Goal: Task Accomplishment & Management: Use online tool/utility

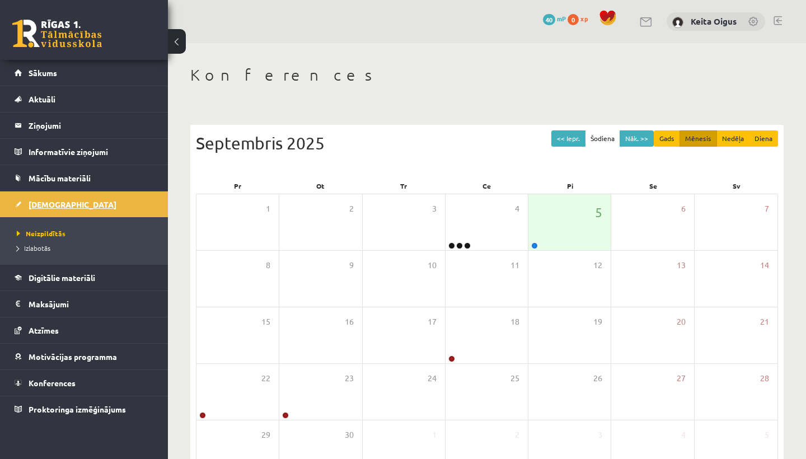
click at [61, 197] on link "[DEMOGRAPHIC_DATA]" at bounding box center [84, 205] width 139 height 26
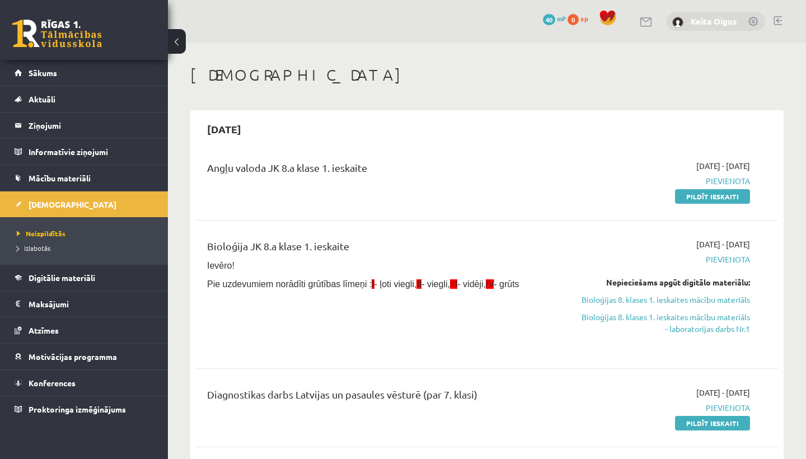
click at [719, 18] on link "Keita Oigus" at bounding box center [714, 21] width 46 height 11
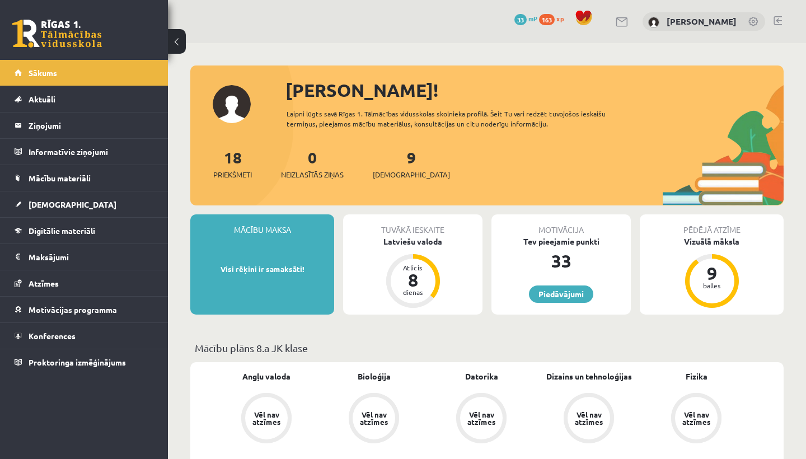
click at [749, 21] on link at bounding box center [754, 22] width 11 height 11
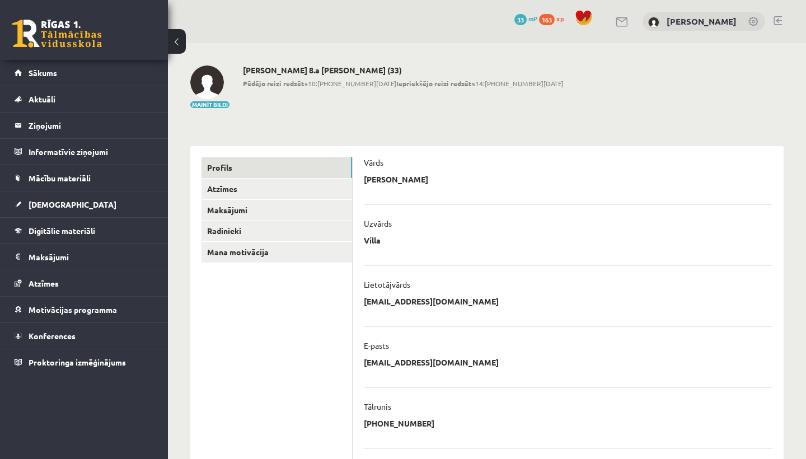
click at [774, 23] on link at bounding box center [778, 20] width 8 height 9
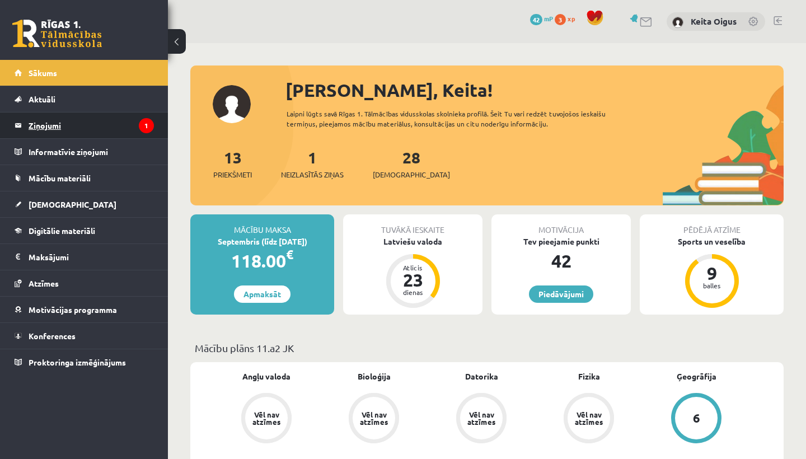
click at [124, 123] on legend "Ziņojumi 1" at bounding box center [91, 126] width 125 height 26
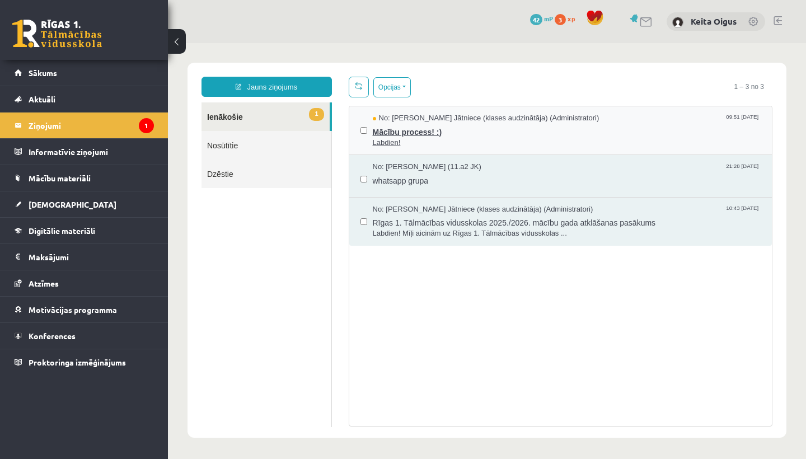
click at [415, 127] on span "Mācību process! :)" at bounding box center [567, 131] width 389 height 14
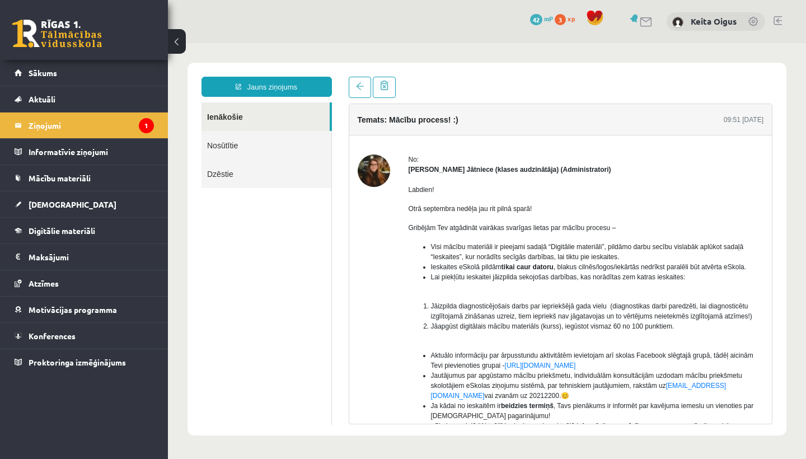
drag, startPoint x: 758, startPoint y: 111, endPoint x: 759, endPoint y: 131, distance: 19.6
click at [759, 132] on div "Temats: Mācību process! :) 09:51 08/09/2025" at bounding box center [560, 119] width 423 height 31
drag, startPoint x: 767, startPoint y: 144, endPoint x: 766, endPoint y: 160, distance: 15.2
click at [766, 164] on div "No: Anda Laine Jātniece (klases audzinātāja) (Administratori) Labdien! Otrā sep…" at bounding box center [560, 366] width 423 height 461
drag, startPoint x: 769, startPoint y: 170, endPoint x: 771, endPoint y: 182, distance: 11.9
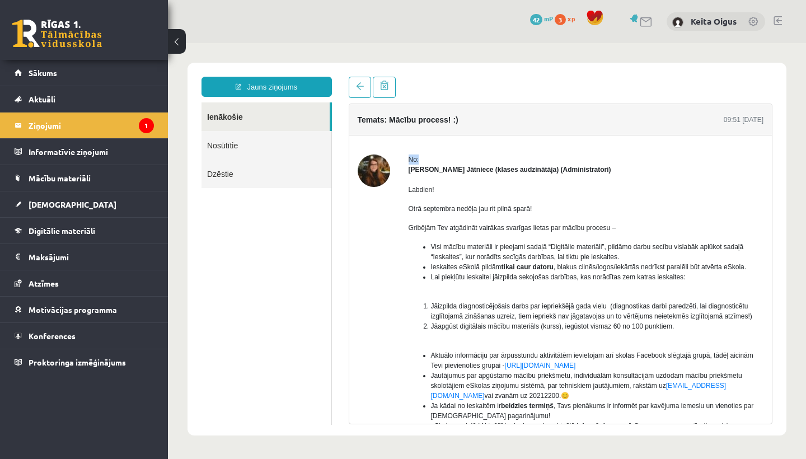
click at [771, 184] on div "No: Anda Laine Jātniece (klases audzinātāja) (Administratori) Labdien! Otrā sep…" at bounding box center [560, 366] width 423 height 423
click at [768, 226] on div "No: Anda Laine Jātniece (klases audzinātāja) (Administratori) Labdien! Otrā sep…" at bounding box center [560, 366] width 423 height 423
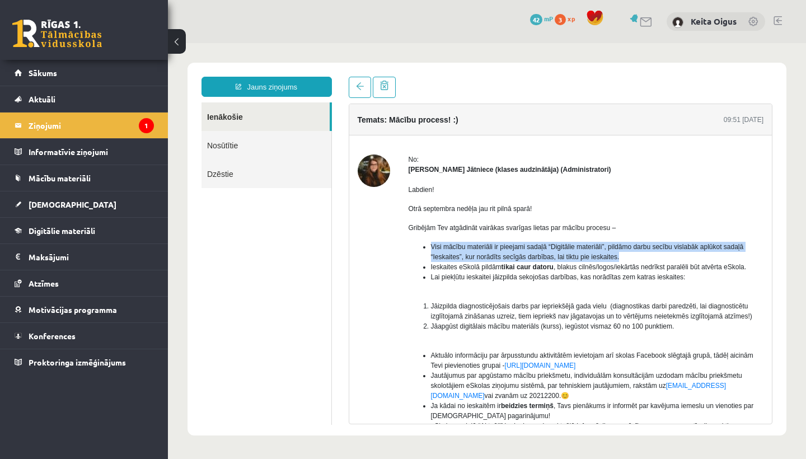
drag, startPoint x: 768, startPoint y: 226, endPoint x: 769, endPoint y: 253, distance: 27.5
click at [771, 253] on div "No: Anda Laine Jātniece (klases audzinātāja) (Administratori) Labdien! Otrā sep…" at bounding box center [560, 366] width 423 height 423
click at [769, 253] on div "No: Anda Laine Jātniece (klases audzinātāja) (Administratori) Labdien! Otrā sep…" at bounding box center [560, 366] width 423 height 423
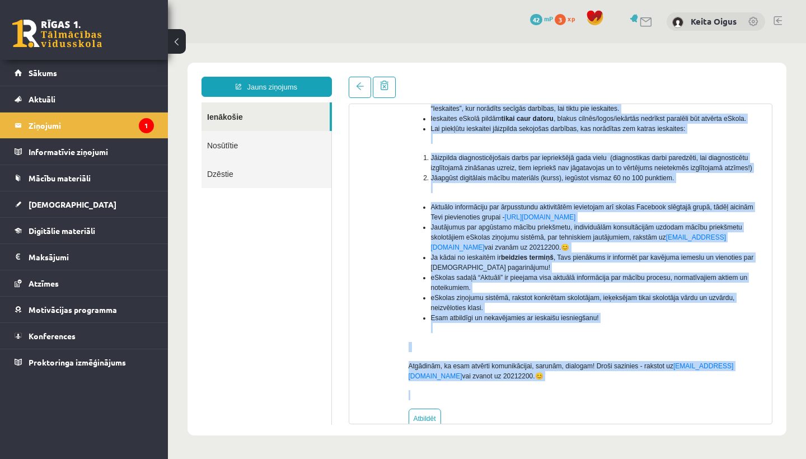
scroll to position [193, 0]
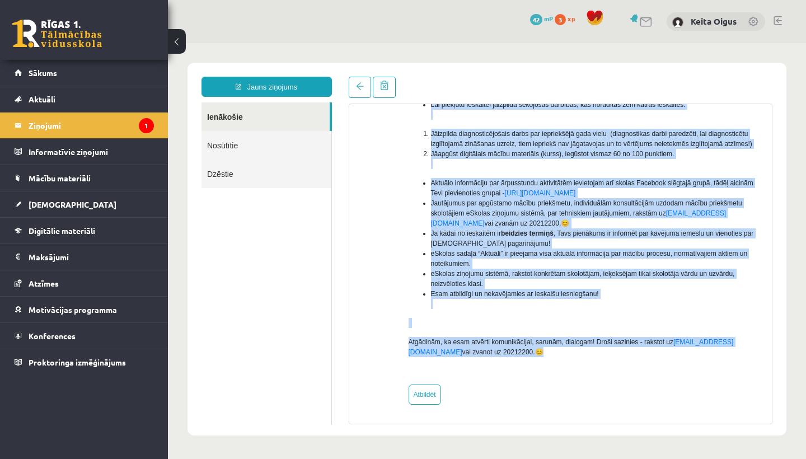
drag, startPoint x: 697, startPoint y: 248, endPoint x: 688, endPoint y: 352, distance: 104.5
click at [688, 352] on div "Labdien! Otrā septembra nedēļa jau rit pilnā sparā! Gribējām Tev atgādināt vair…" at bounding box center [587, 189] width 356 height 374
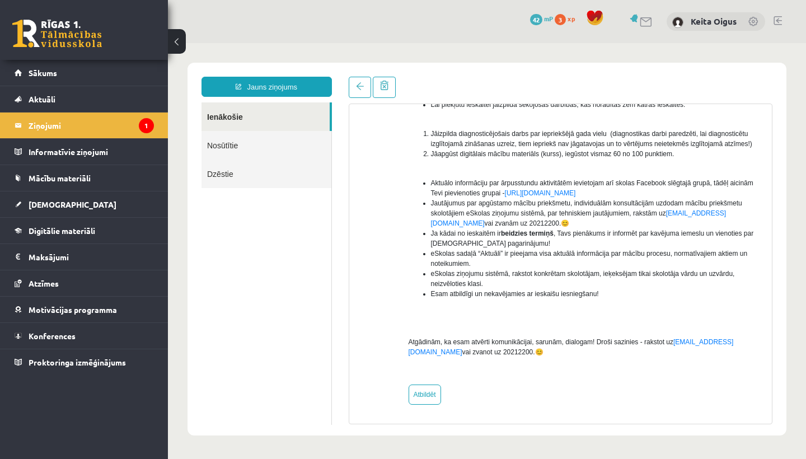
click at [666, 384] on div "No: Anda Laine Jātniece (klases audzinātāja) (Administratori) Labdien! Otrā sep…" at bounding box center [587, 193] width 356 height 423
click at [115, 161] on legend "Informatīvie ziņojumi 0" at bounding box center [91, 152] width 125 height 26
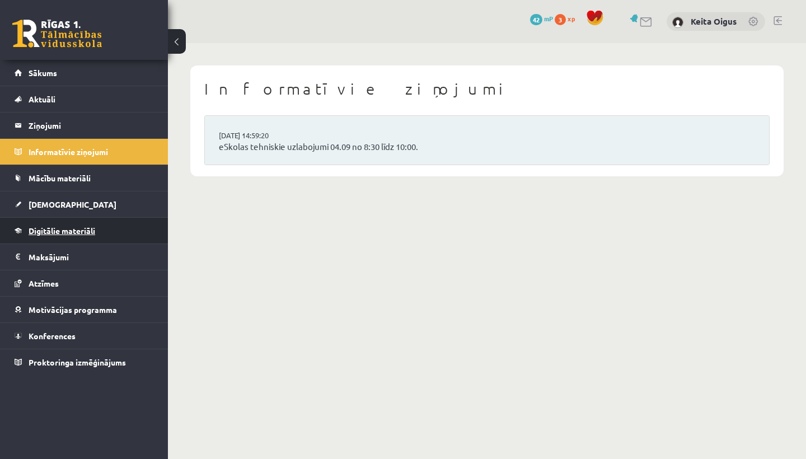
click at [102, 225] on link "Digitālie materiāli" at bounding box center [84, 231] width 139 height 26
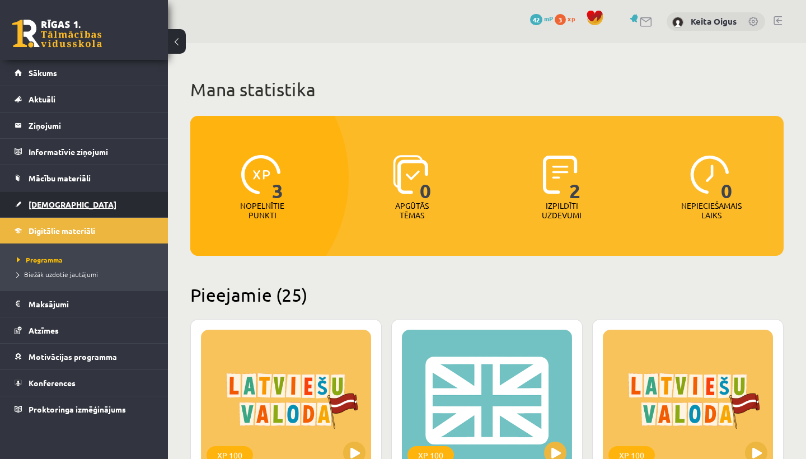
click at [53, 206] on span "[DEMOGRAPHIC_DATA]" at bounding box center [73, 204] width 88 height 10
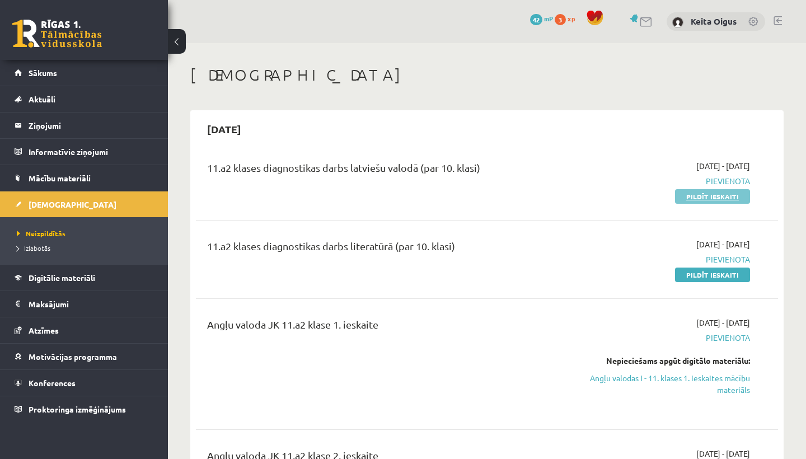
click at [703, 195] on link "Pildīt ieskaiti" at bounding box center [712, 196] width 75 height 15
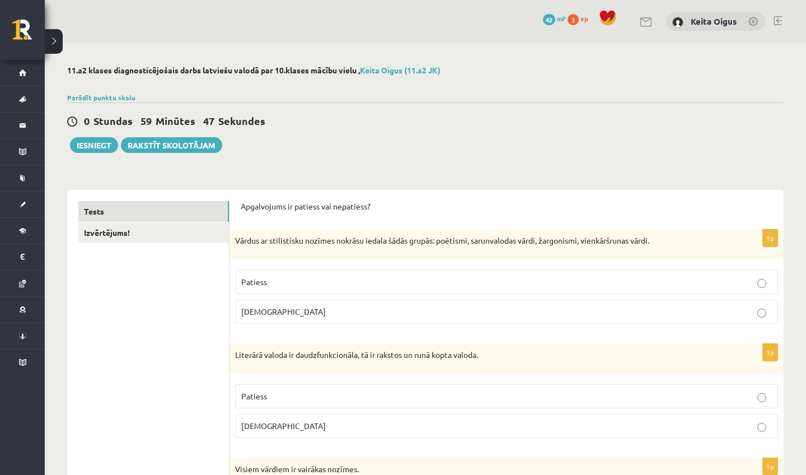
drag, startPoint x: 802, startPoint y: 16, endPoint x: 798, endPoint y: 22, distance: 7.3
click at [800, 26] on div "0 Dāvanas 42 mP 3 xp Keita Oigus" at bounding box center [426, 21] width 762 height 43
drag, startPoint x: 804, startPoint y: 28, endPoint x: 801, endPoint y: 43, distance: 15.3
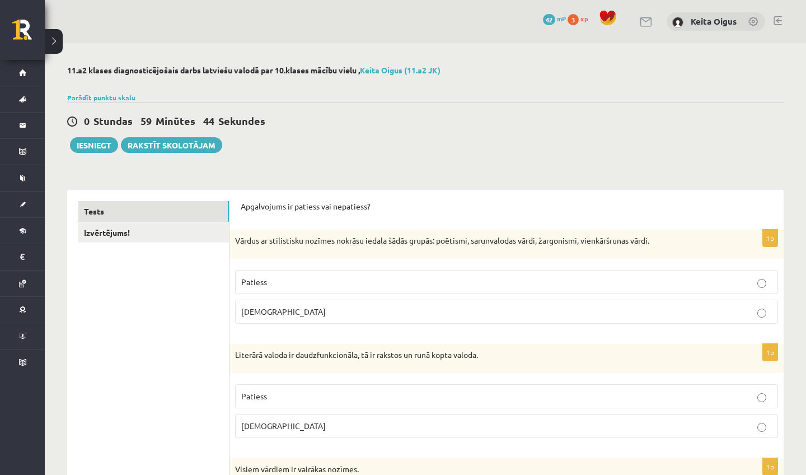
drag, startPoint x: 802, startPoint y: 43, endPoint x: 801, endPoint y: 55, distance: 12.3
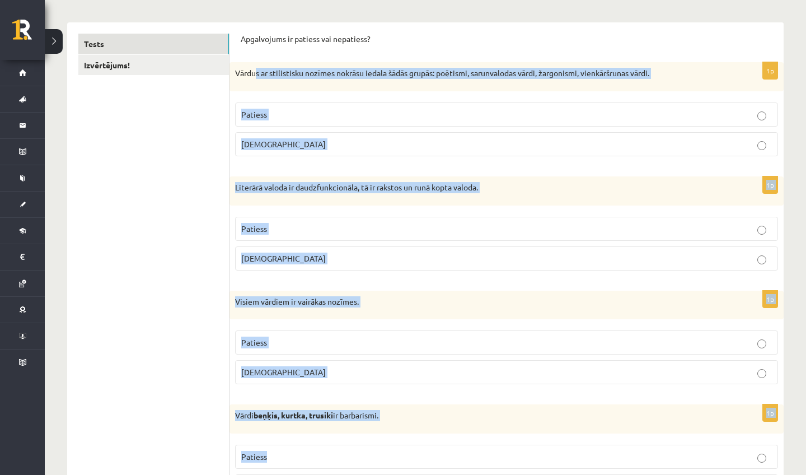
scroll to position [170, 0]
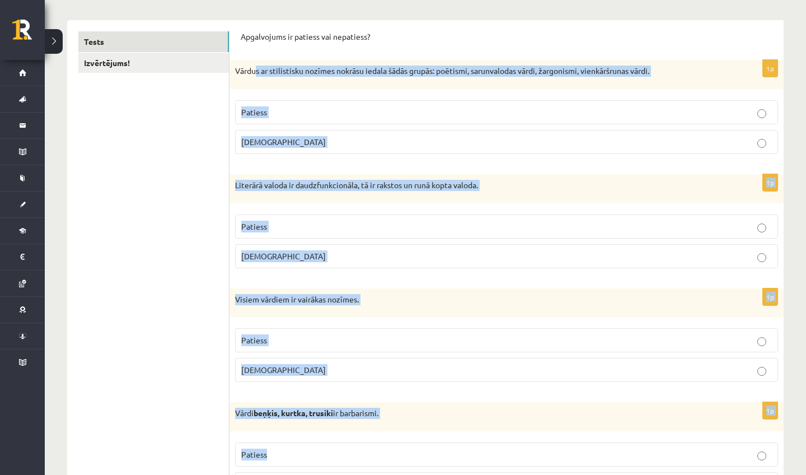
drag, startPoint x: 256, startPoint y: 240, endPoint x: 445, endPoint y: 465, distance: 294.2
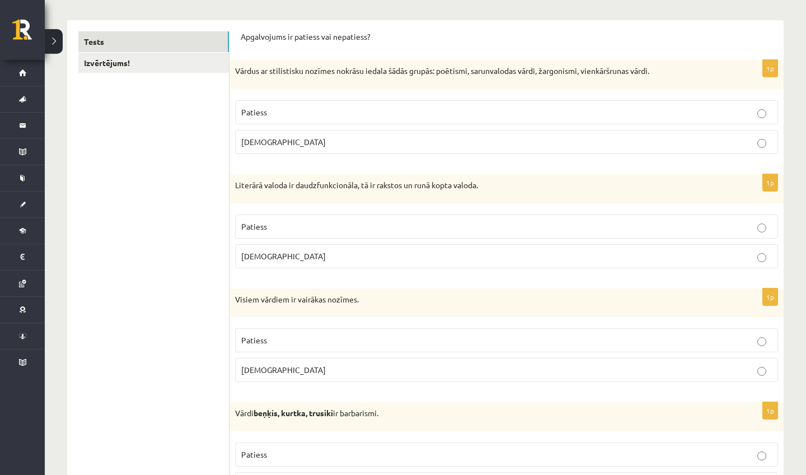
click at [263, 111] on span "Patiess" at bounding box center [254, 112] width 26 height 10
click at [343, 221] on p "Patiess" at bounding box center [506, 227] width 531 height 12
click at [314, 366] on p "Aplams" at bounding box center [506, 370] width 531 height 12
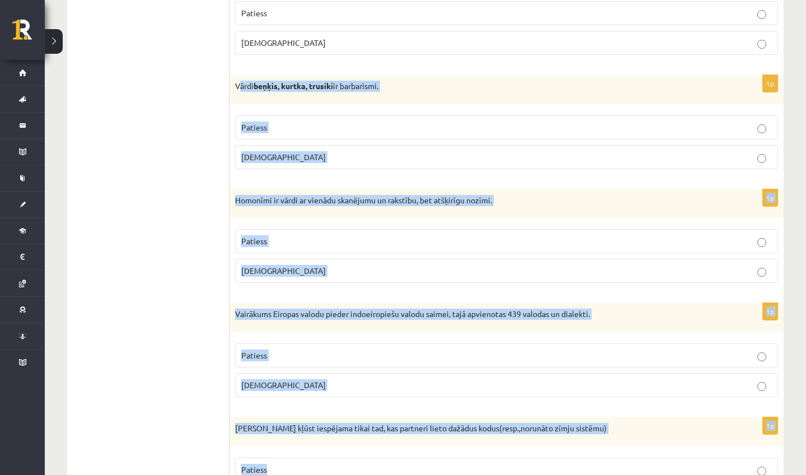
drag, startPoint x: 239, startPoint y: 412, endPoint x: 381, endPoint y: 474, distance: 154.7
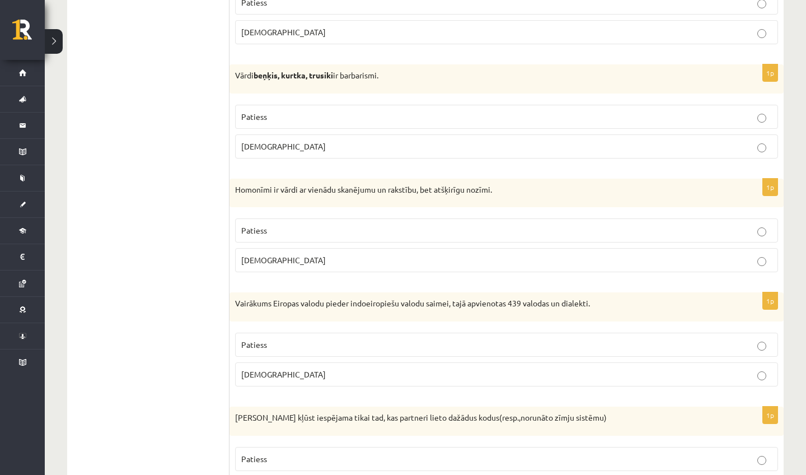
click at [271, 118] on p "Patiess" at bounding box center [506, 117] width 531 height 12
click at [347, 230] on p "Patiess" at bounding box center [506, 231] width 531 height 12
click at [396, 374] on p "Aplams" at bounding box center [506, 374] width 531 height 12
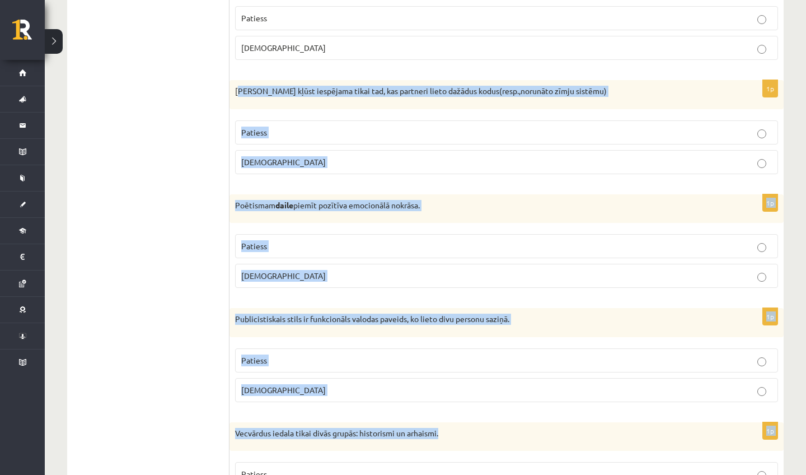
scroll to position [852, 0]
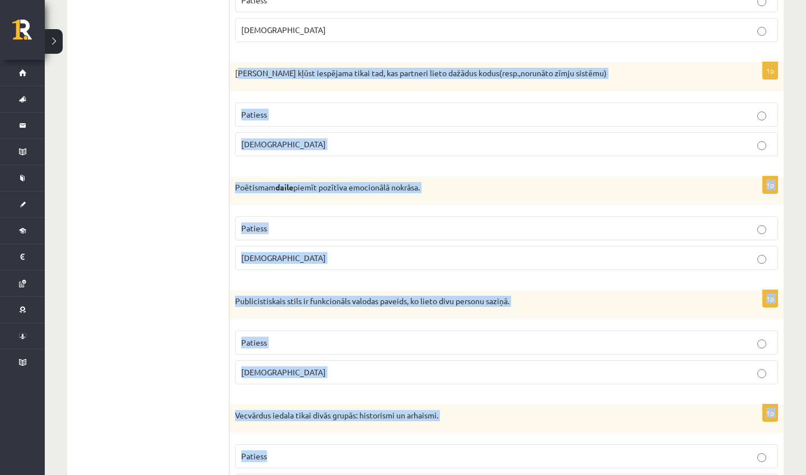
drag, startPoint x: 237, startPoint y: 416, endPoint x: 529, endPoint y: 473, distance: 297.3
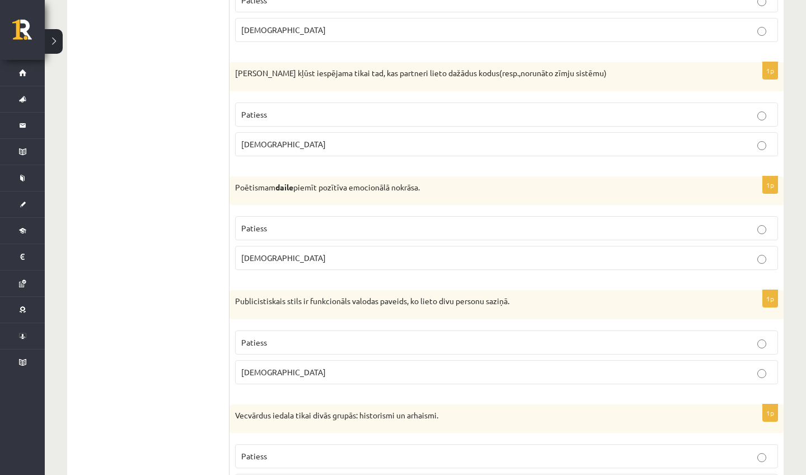
click at [271, 148] on label "Aplams" at bounding box center [506, 144] width 543 height 24
click at [307, 218] on label "Patiess" at bounding box center [506, 228] width 543 height 24
click at [294, 337] on p "Patiess" at bounding box center [506, 343] width 531 height 12
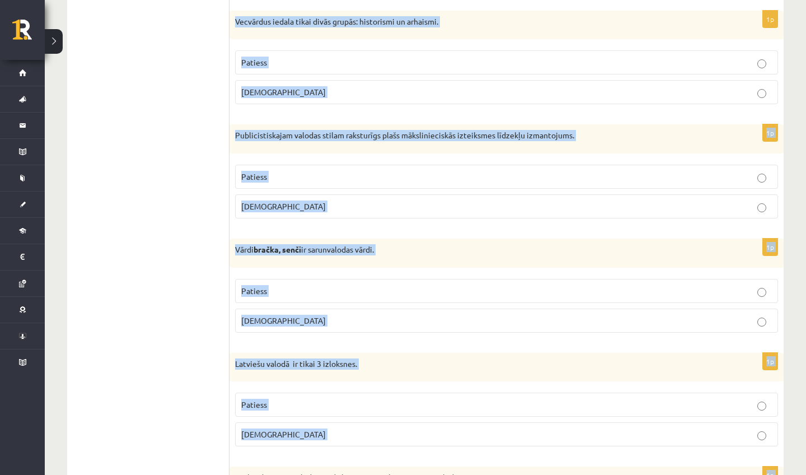
drag, startPoint x: 235, startPoint y: 411, endPoint x: 456, endPoint y: 474, distance: 230.1
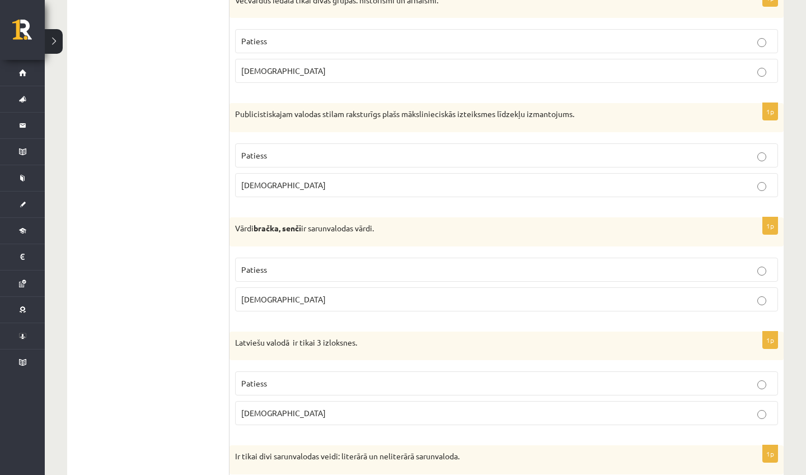
click at [338, 65] on p "Aplams" at bounding box center [506, 71] width 531 height 12
click at [422, 138] on fieldset "Patiess Aplams" at bounding box center [506, 169] width 543 height 63
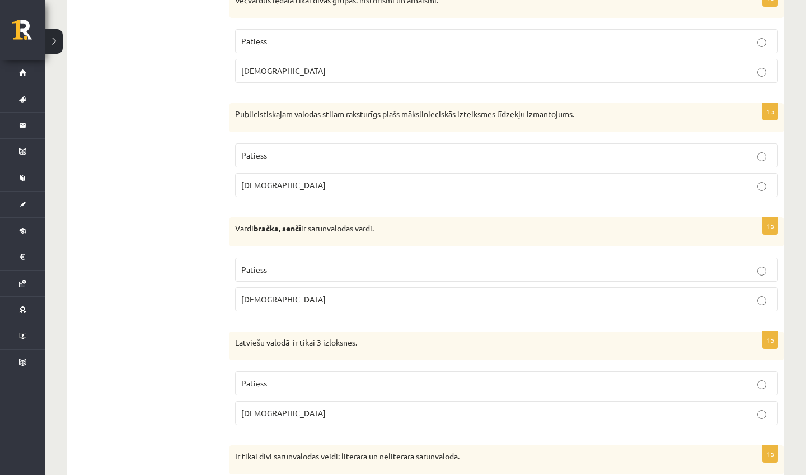
click at [422, 138] on fieldset "Patiess Aplams" at bounding box center [506, 169] width 543 height 63
click at [424, 143] on label "Patiess" at bounding box center [506, 155] width 543 height 24
click at [332, 287] on label "Aplams" at bounding box center [506, 299] width 543 height 24
click at [334, 402] on label "Aplams" at bounding box center [506, 413] width 543 height 24
drag, startPoint x: 802, startPoint y: 183, endPoint x: 804, endPoint y: 253, distance: 70.0
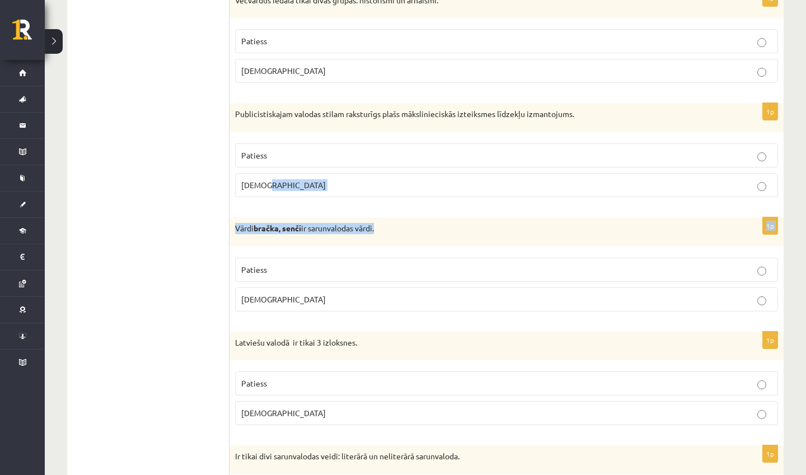
click at [528, 269] on p "Patiess" at bounding box center [506, 270] width 531 height 12
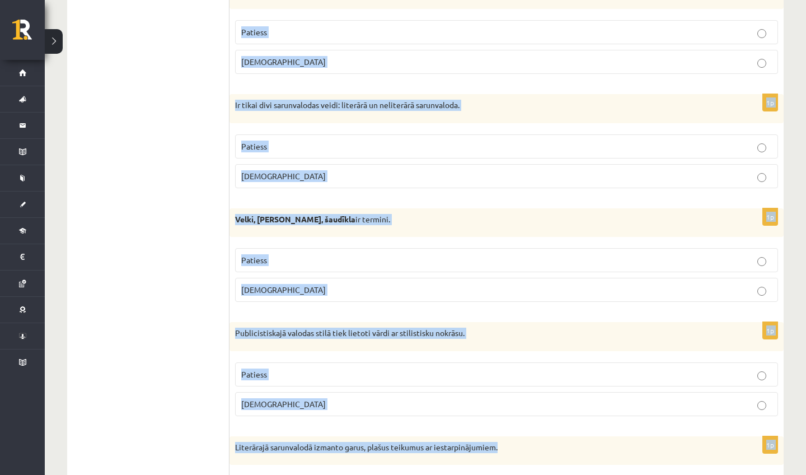
drag, startPoint x: 240, startPoint y: 337, endPoint x: 458, endPoint y: 474, distance: 258.2
click at [458, 459] on form "Apgalvojums ir patiess vai nepatiess? 1p Vārdus ar stilistisku nozīmes nokrāsu …" at bounding box center [507, 320] width 532 height 3474
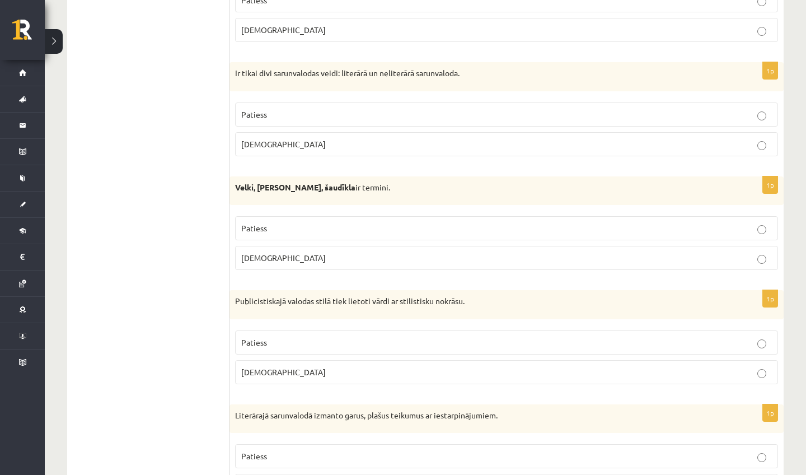
click at [128, 255] on ul "Tests Izvērtējums!" at bounding box center [153, 288] width 151 height 3474
click at [339, 132] on label "Aplams" at bounding box center [506, 144] width 543 height 24
click at [287, 253] on p "Aplams" at bounding box center [506, 258] width 531 height 12
click at [314, 337] on p "Patiess" at bounding box center [506, 343] width 531 height 12
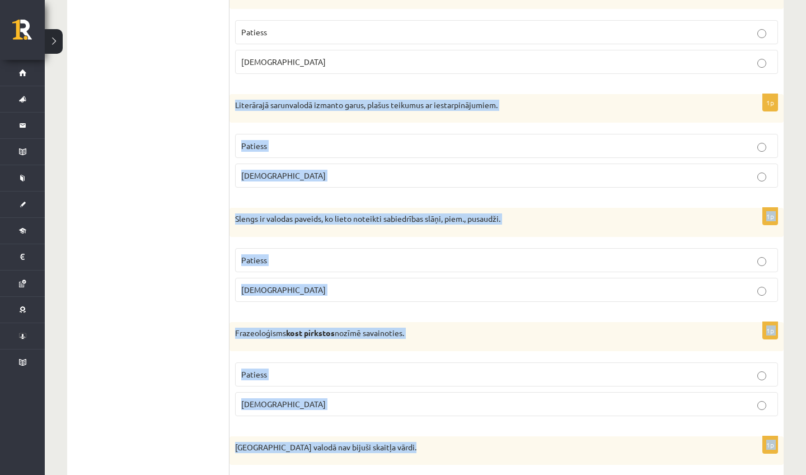
drag, startPoint x: 237, startPoint y: 405, endPoint x: 430, endPoint y: 474, distance: 204.8
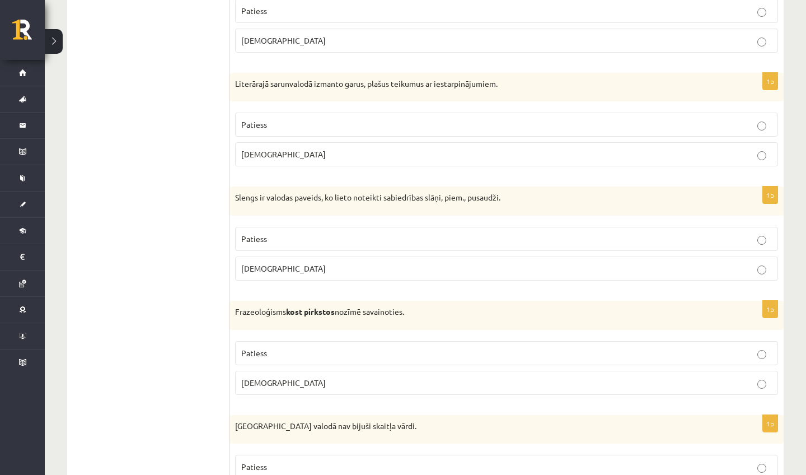
click at [311, 119] on p "Patiess" at bounding box center [506, 125] width 531 height 12
click at [343, 242] on label "Patiess" at bounding box center [506, 239] width 543 height 24
click at [310, 377] on p "Aplams" at bounding box center [506, 383] width 531 height 12
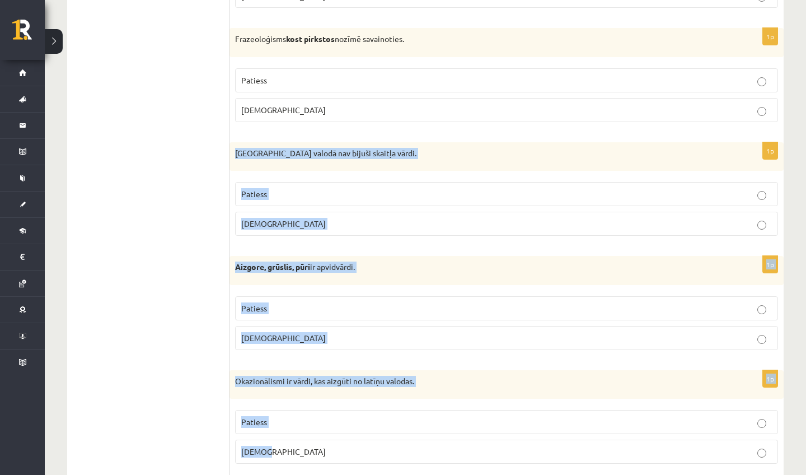
drag, startPoint x: 237, startPoint y: 417, endPoint x: 352, endPoint y: 474, distance: 128.5
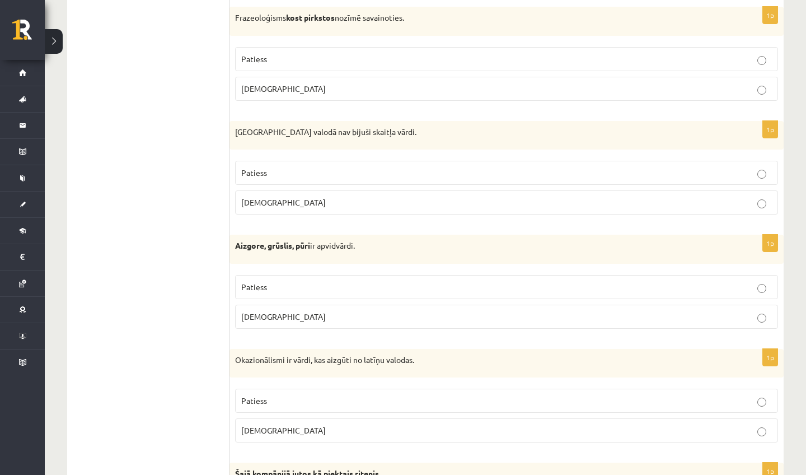
click at [331, 161] on label "Patiess" at bounding box center [506, 173] width 543 height 24
click at [317, 305] on label "Aplams" at bounding box center [506, 317] width 543 height 24
click at [339, 395] on p "Patiess" at bounding box center [506, 401] width 531 height 12
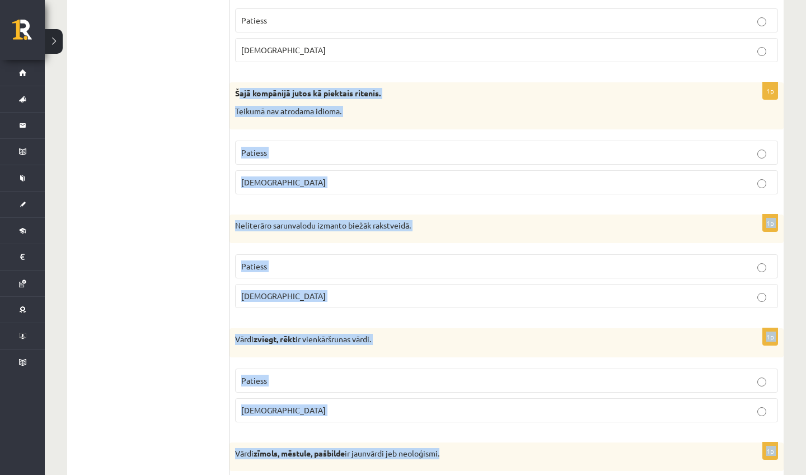
drag, startPoint x: 239, startPoint y: 466, endPoint x: 402, endPoint y: 474, distance: 163.1
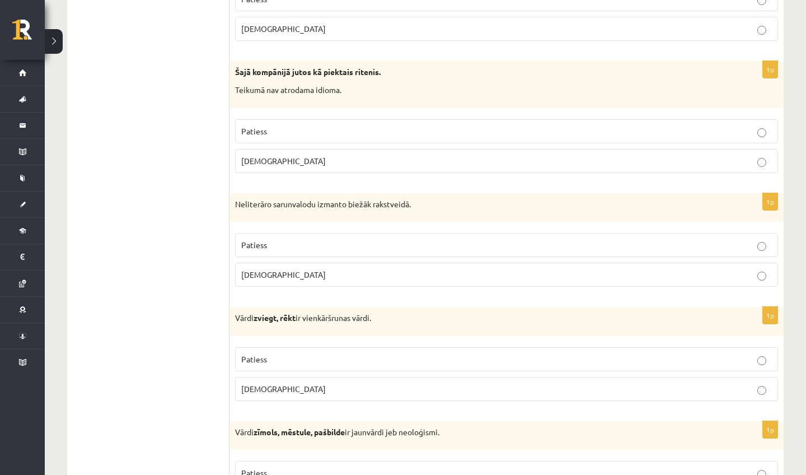
click at [316, 114] on fieldset "Patiess Aplams" at bounding box center [506, 145] width 543 height 63
click at [319, 119] on label "Patiess" at bounding box center [506, 131] width 543 height 24
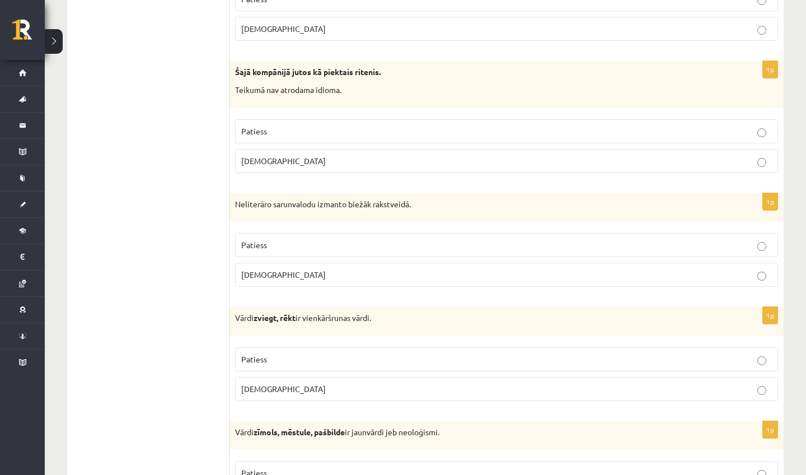
click at [334, 239] on p "Patiess" at bounding box center [506, 245] width 531 height 12
click at [286, 383] on p "Aplams" at bounding box center [506, 389] width 531 height 12
click at [297, 383] on p "Aplams" at bounding box center [506, 389] width 531 height 12
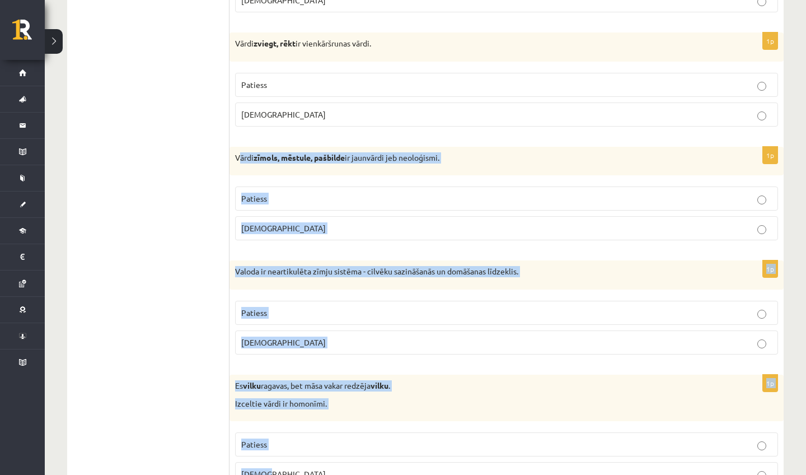
drag, startPoint x: 240, startPoint y: 420, endPoint x: 408, endPoint y: 474, distance: 177.1
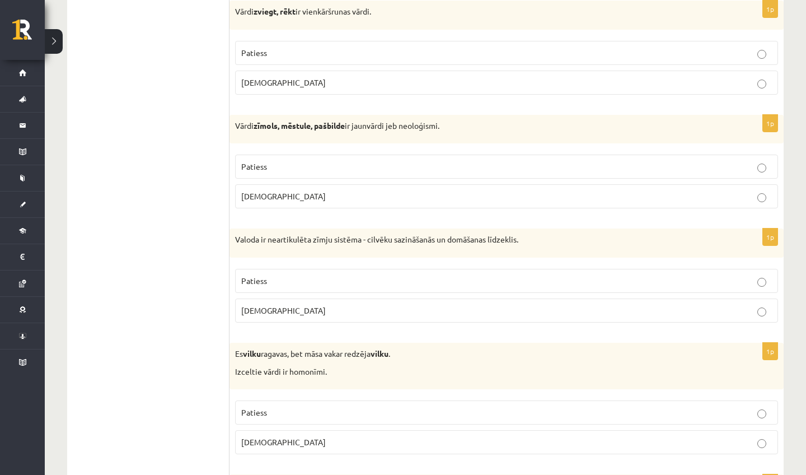
drag, startPoint x: 214, startPoint y: 233, endPoint x: 226, endPoint y: 233, distance: 11.8
click at [284, 184] on label "Aplams" at bounding box center [506, 196] width 543 height 24
click at [284, 149] on fieldset "Patiess Aplams" at bounding box center [506, 180] width 543 height 63
click at [287, 161] on p "Patiess" at bounding box center [506, 167] width 531 height 12
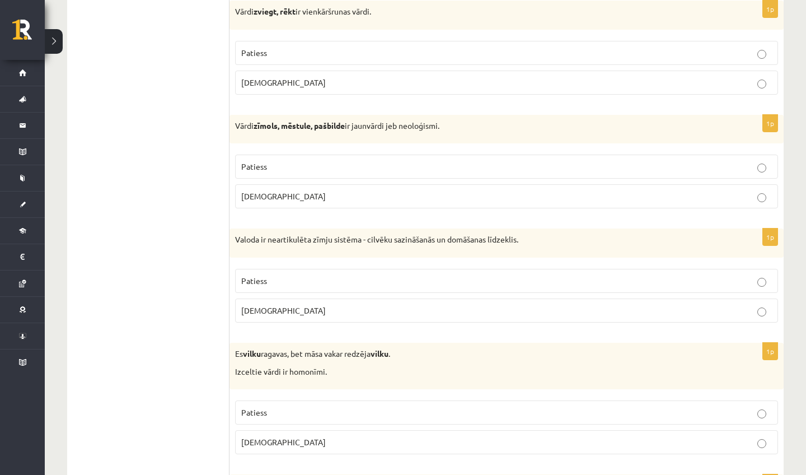
click at [328, 305] on p "Aplams" at bounding box center [506, 311] width 531 height 12
click at [323, 407] on p "Patiess" at bounding box center [506, 413] width 531 height 12
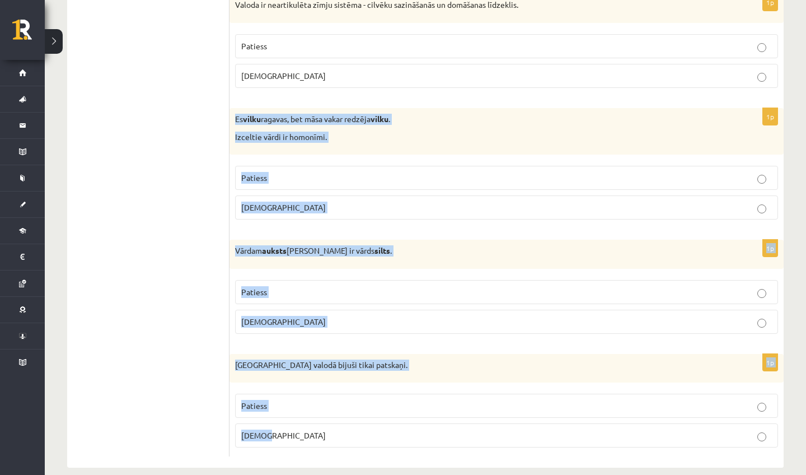
scroll to position [3222, 0]
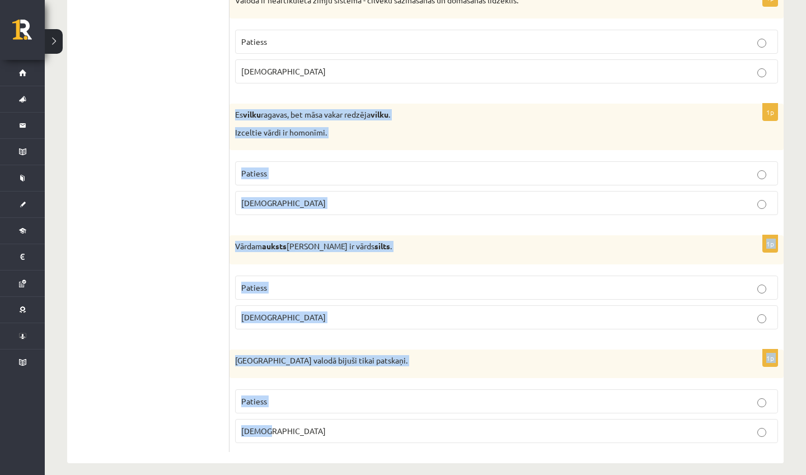
drag, startPoint x: 233, startPoint y: 340, endPoint x: 400, endPoint y: 474, distance: 214.4
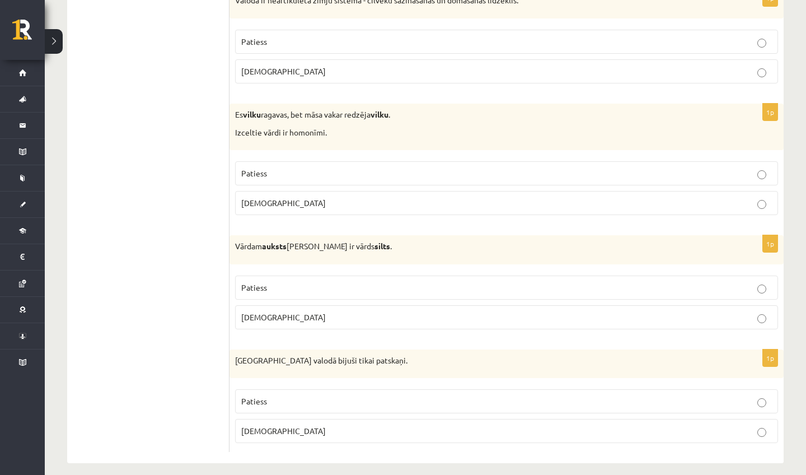
click at [286, 282] on p "Patiess" at bounding box center [506, 288] width 531 height 12
click at [314, 425] on p "Aplams" at bounding box center [506, 431] width 531 height 12
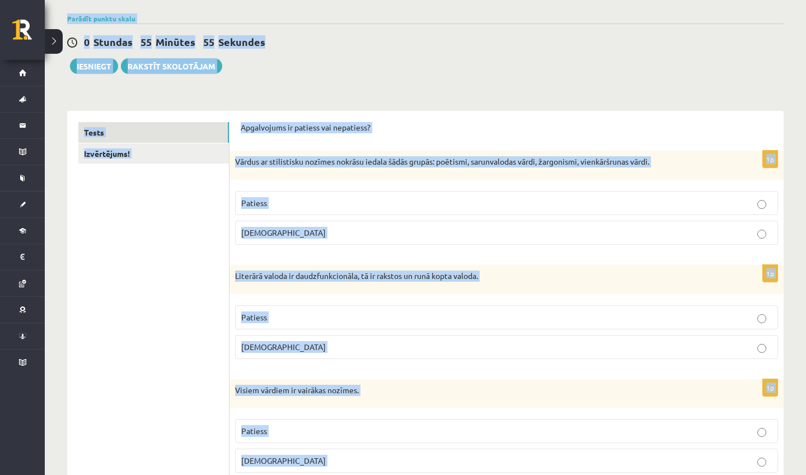
scroll to position [0, 0]
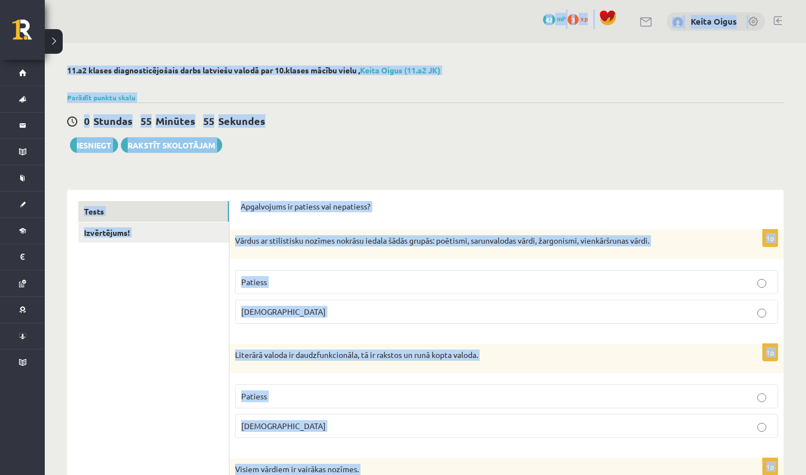
drag, startPoint x: 601, startPoint y: 386, endPoint x: 540, endPoint y: -28, distance: 419.0
click at [540, 0] on html "0 Dāvanas 42 mP 3 xp Keita Oigus Sākums Aktuāli Kā mācīties eSKOLĀ Kontakti Nor…" at bounding box center [403, 237] width 806 height 475
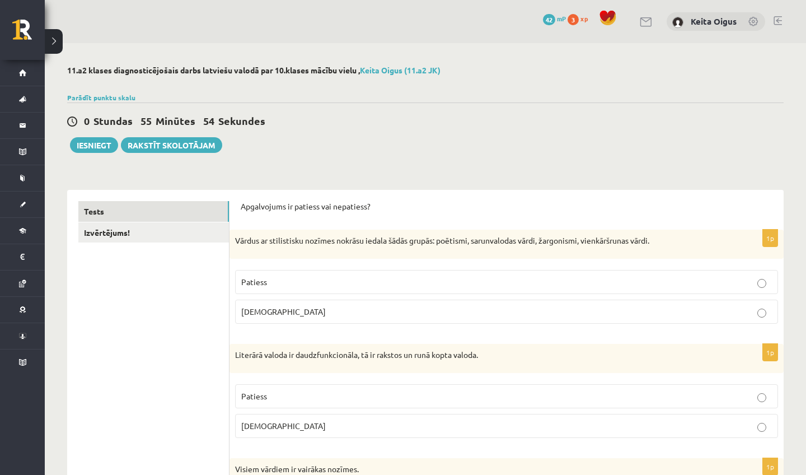
click at [171, 236] on link "Izvērtējums!" at bounding box center [153, 232] width 151 height 21
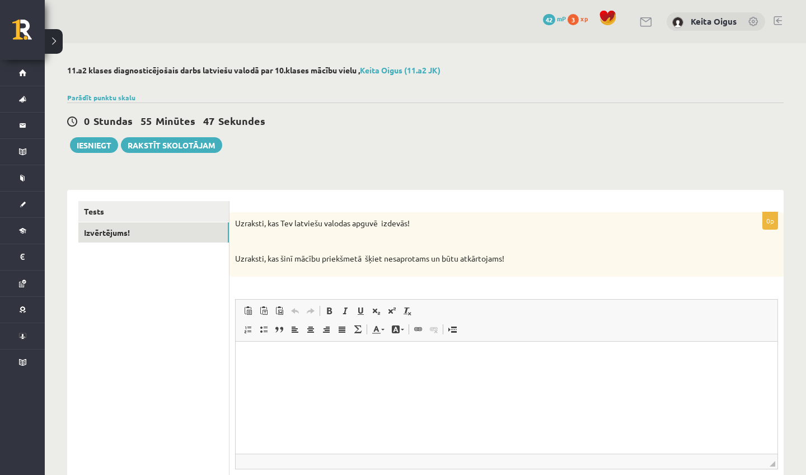
click at [621, 249] on div "Uzraksti, kas Tev latviešu valodas apguvē izdevās! Uzraksti, kas šinī mācību pr…" at bounding box center [507, 244] width 554 height 64
drag, startPoint x: 792, startPoint y: 8, endPoint x: 792, endPoint y: 17, distance: 9.5
click at [792, 17] on div "0 Dāvanas 42 mP 3 xp Keita Oigus" at bounding box center [426, 21] width 762 height 43
click at [553, 343] on html at bounding box center [507, 358] width 542 height 34
click at [102, 143] on button "Iesniegt" at bounding box center [94, 145] width 48 height 16
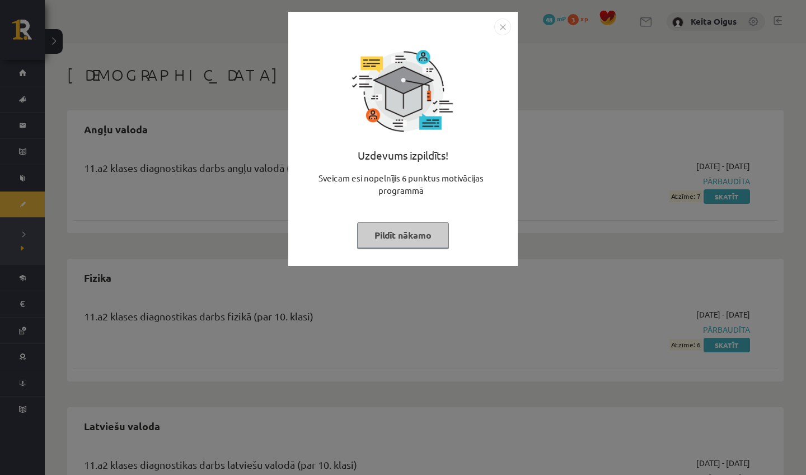
click at [428, 237] on button "Pildīt nākamo" at bounding box center [403, 235] width 92 height 26
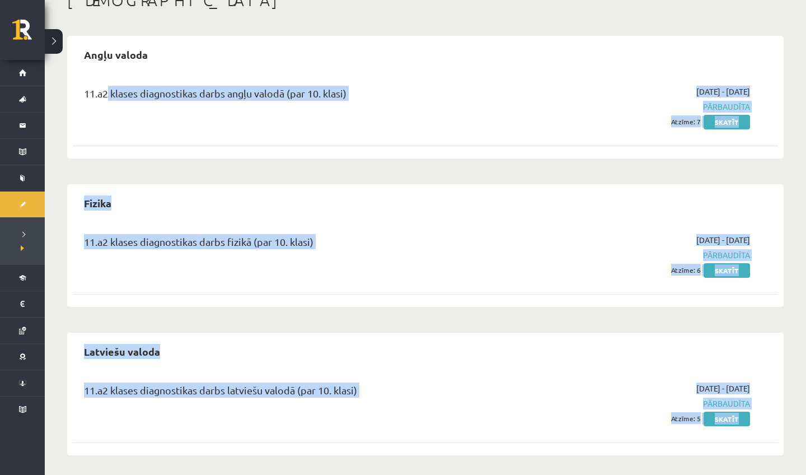
scroll to position [77, 0]
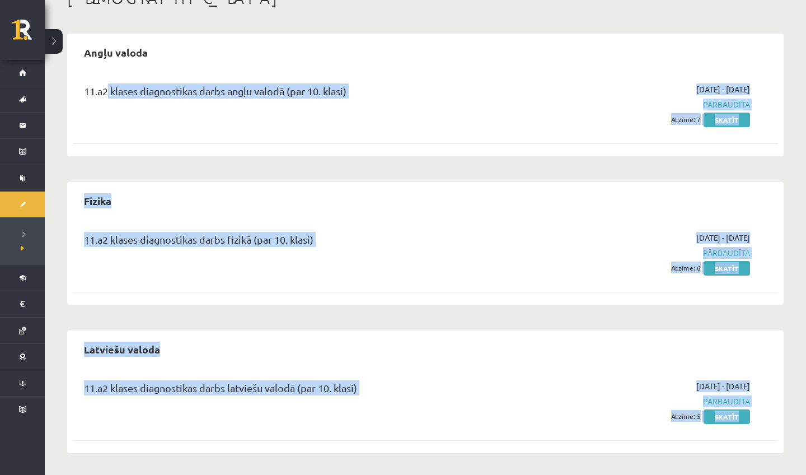
drag, startPoint x: 104, startPoint y: 169, endPoint x: 290, endPoint y: 455, distance: 340.9
click at [290, 455] on div "[DEMOGRAPHIC_DATA] Angļu valoda 11.a2 klases diagnostikas darbs angļu valodā (p…" at bounding box center [426, 220] width 762 height 509
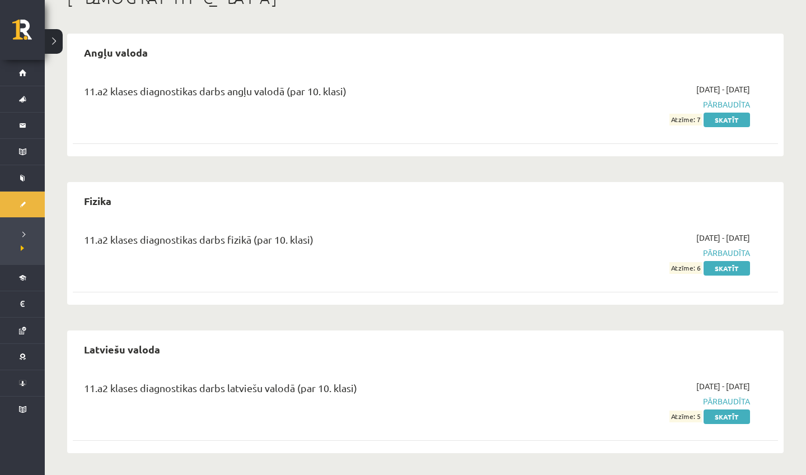
drag, startPoint x: 293, startPoint y: 463, endPoint x: 286, endPoint y: 474, distance: 13.8
click at [286, 474] on div "[DEMOGRAPHIC_DATA] Angļu valoda 11.a2 klases diagnostikas darbs angļu valodā (p…" at bounding box center [426, 220] width 762 height 509
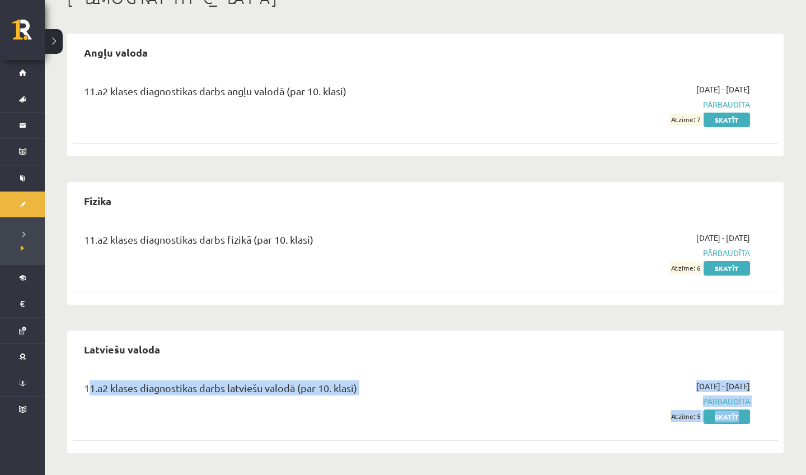
drag, startPoint x: 84, startPoint y: 386, endPoint x: 301, endPoint y: 474, distance: 234.1
click at [301, 474] on div "[DEMOGRAPHIC_DATA] Angļu valoda 11.a2 klases diagnostikas darbs angļu valodā (p…" at bounding box center [426, 220] width 762 height 509
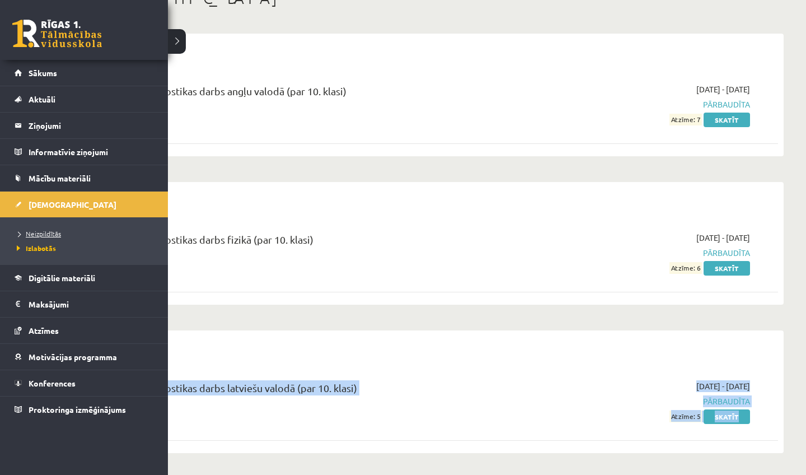
click at [51, 234] on span "Neizpildītās" at bounding box center [37, 233] width 47 height 9
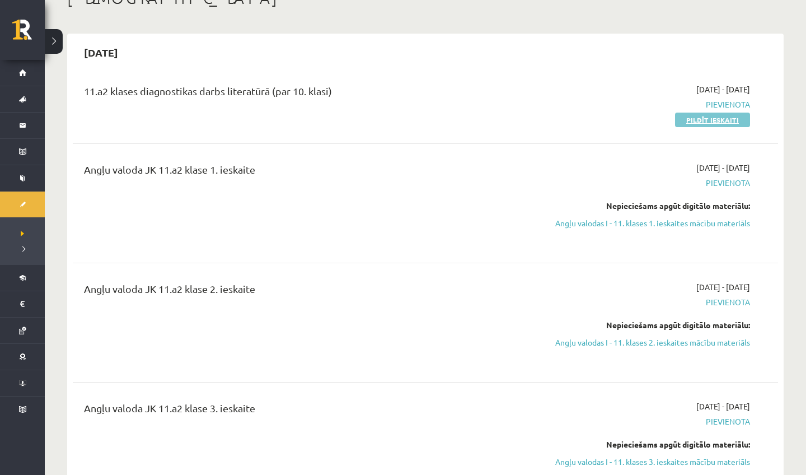
click at [701, 116] on link "Pildīt ieskaiti" at bounding box center [712, 120] width 75 height 15
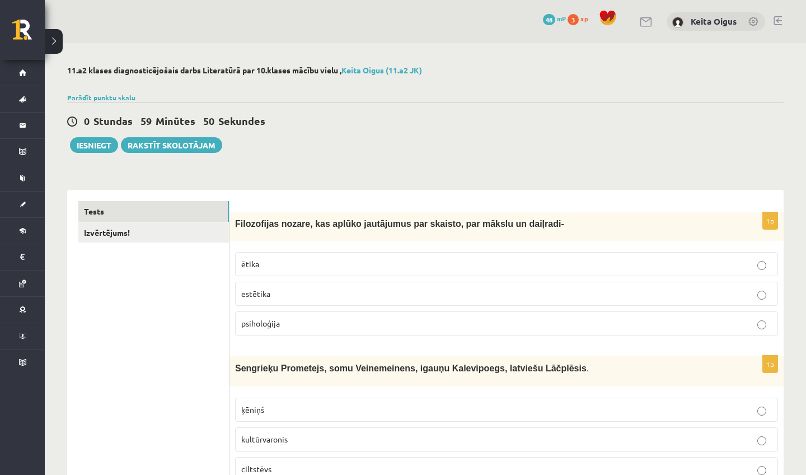
click at [447, 283] on label "estētika" at bounding box center [506, 294] width 543 height 24
drag, startPoint x: 800, startPoint y: 35, endPoint x: 799, endPoint y: 49, distance: 14.0
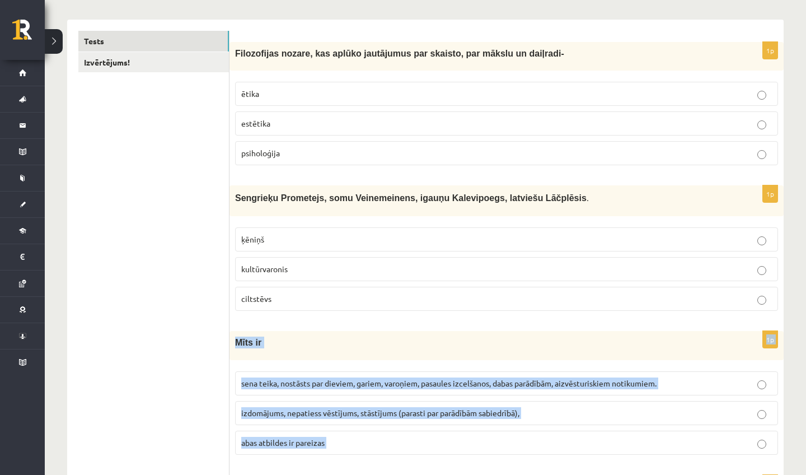
scroll to position [189, 0]
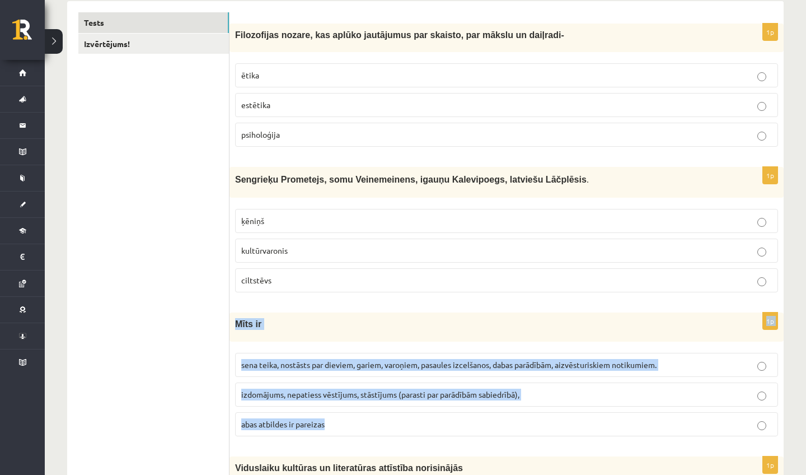
drag, startPoint x: 692, startPoint y: 474, endPoint x: 661, endPoint y: 373, distance: 105.8
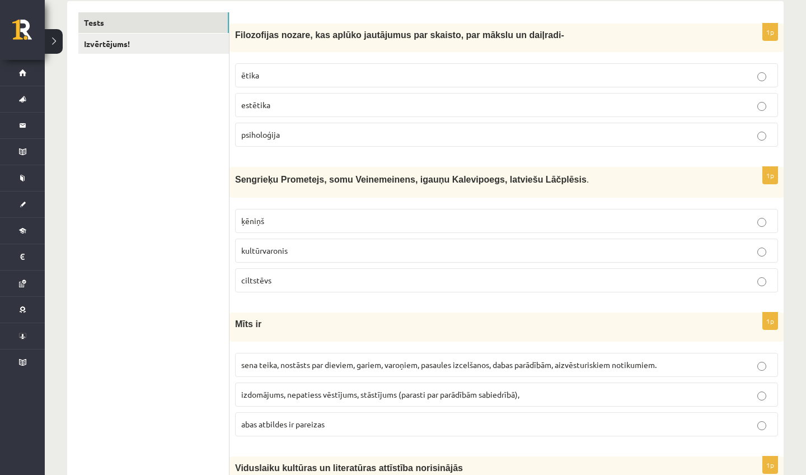
click at [489, 236] on fieldset "ķēniņš kultūrvaronis ciltstēvs" at bounding box center [506, 249] width 543 height 92
click at [486, 236] on fieldset "ķēniņš kultūrvaronis ciltstēvs" at bounding box center [506, 249] width 543 height 92
click at [437, 245] on p "kultūrvaronis" at bounding box center [506, 251] width 531 height 12
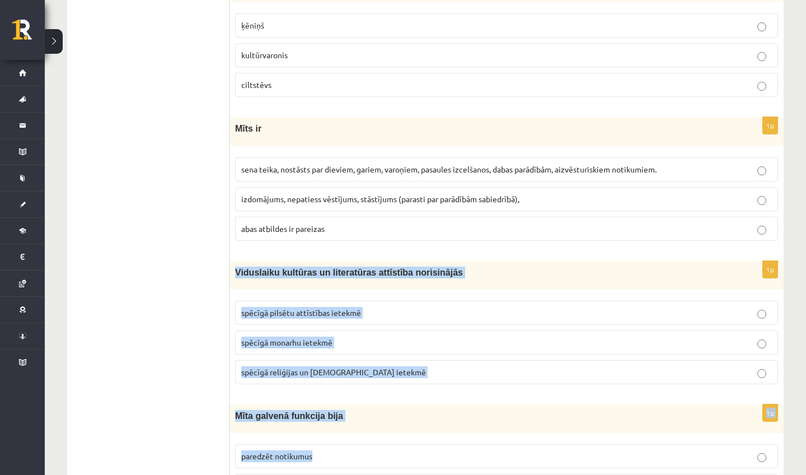
drag, startPoint x: 498, startPoint y: 455, endPoint x: 502, endPoint y: 473, distance: 18.3
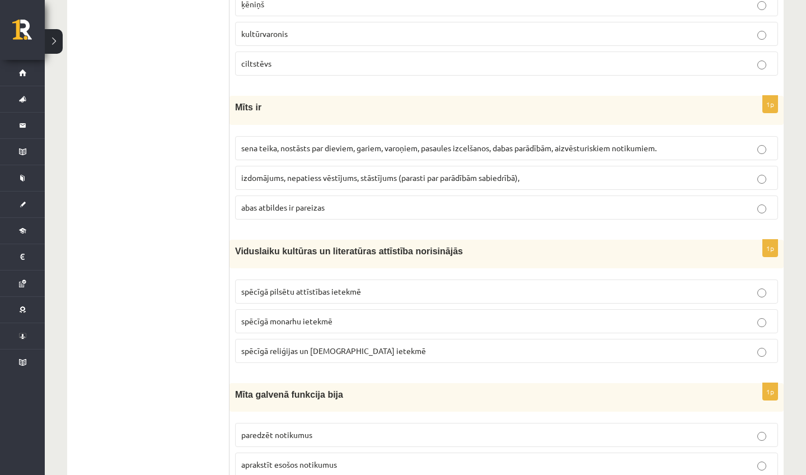
click at [322, 192] on fieldset "sena teika, nostāsts par dieviem, gariem, varoņiem, pasaules izcelšanos, dabas …" at bounding box center [506, 176] width 543 height 92
click at [326, 209] on p "abas atbildes ir pareizas" at bounding box center [506, 208] width 531 height 12
click at [391, 315] on p "spēcīgā monarhu ietekmē" at bounding box center [506, 321] width 531 height 12
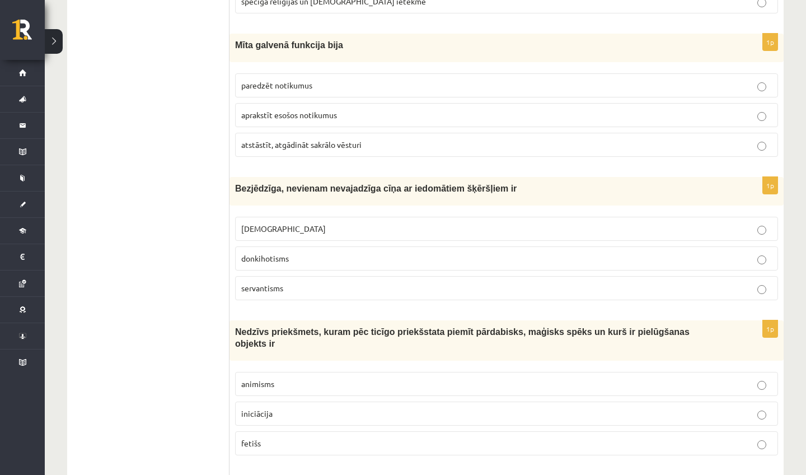
click at [347, 145] on span "atstāstīt, atgādināt sakrālo vēsturi" at bounding box center [301, 144] width 120 height 10
click at [316, 256] on p "donkihotisms" at bounding box center [506, 259] width 531 height 12
click at [329, 217] on label "minhauzenisms" at bounding box center [506, 229] width 543 height 24
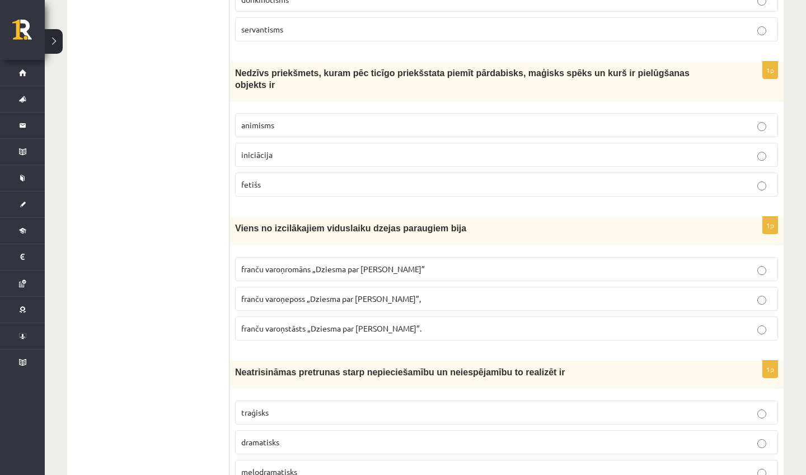
click at [274, 126] on span "animisms" at bounding box center [257, 125] width 33 height 10
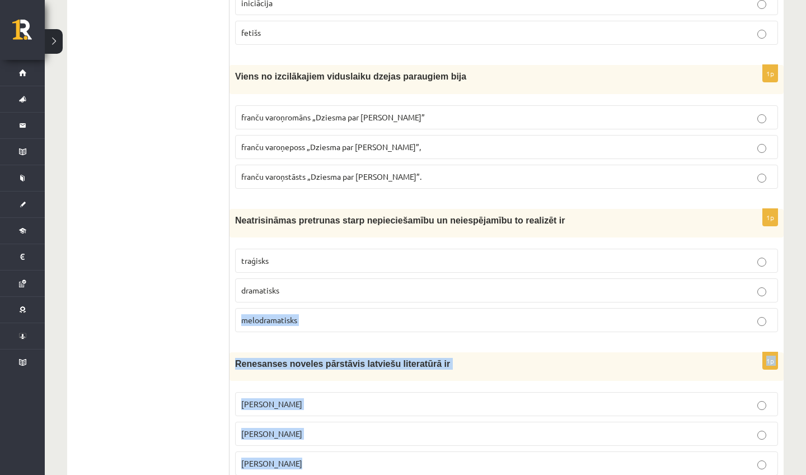
scroll to position [1197, 0]
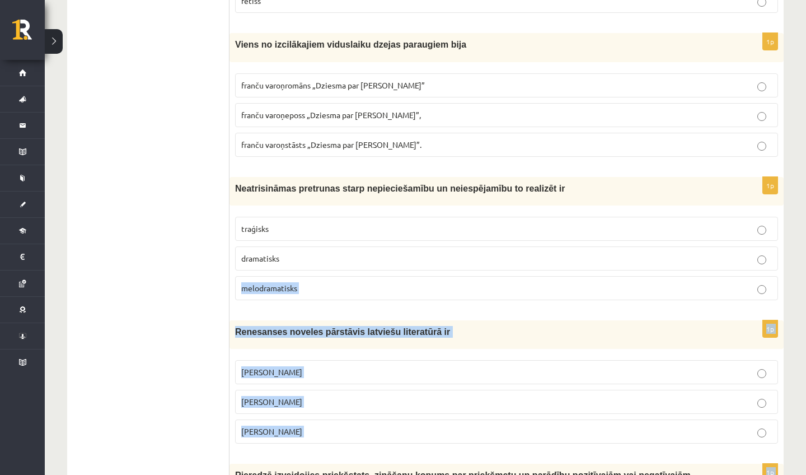
drag, startPoint x: 443, startPoint y: 461, endPoint x: 446, endPoint y: 474, distance: 13.7
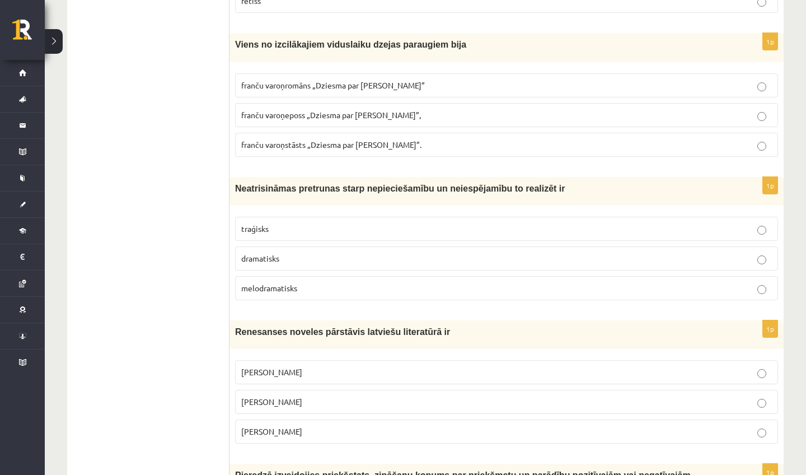
click at [344, 133] on label "franču varoņstāsts „Dziesma par Rolandu”." at bounding box center [506, 145] width 543 height 24
click at [347, 74] on label "franču varoņromāns „Dziesma par Rolandu”" at bounding box center [506, 85] width 543 height 24
click at [388, 217] on label "traģisks" at bounding box center [506, 229] width 543 height 24
click at [380, 263] on label "dramatisks" at bounding box center [506, 258] width 543 height 24
click at [409, 369] on p "Rūdolfs Blaumanis" at bounding box center [506, 372] width 531 height 12
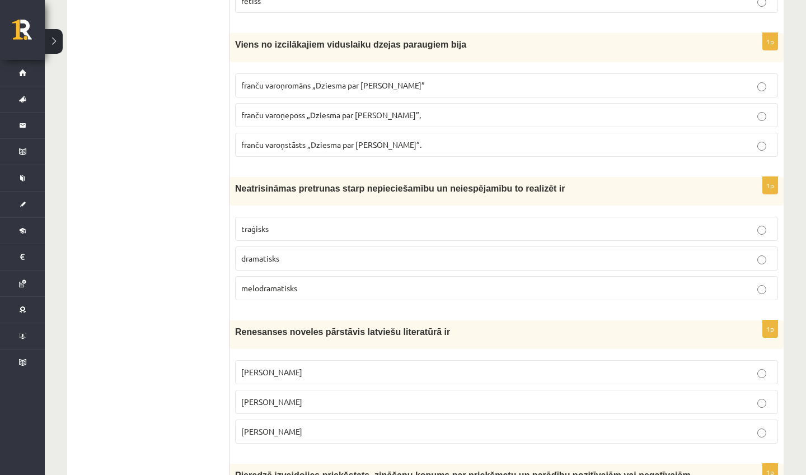
drag, startPoint x: 456, startPoint y: 474, endPoint x: 450, endPoint y: 464, distance: 11.8
click at [450, 464] on div "Pieredzē izveidojies priekšstats, zināšanu kopums par priekšmetu un parādību po…" at bounding box center [507, 484] width 554 height 40
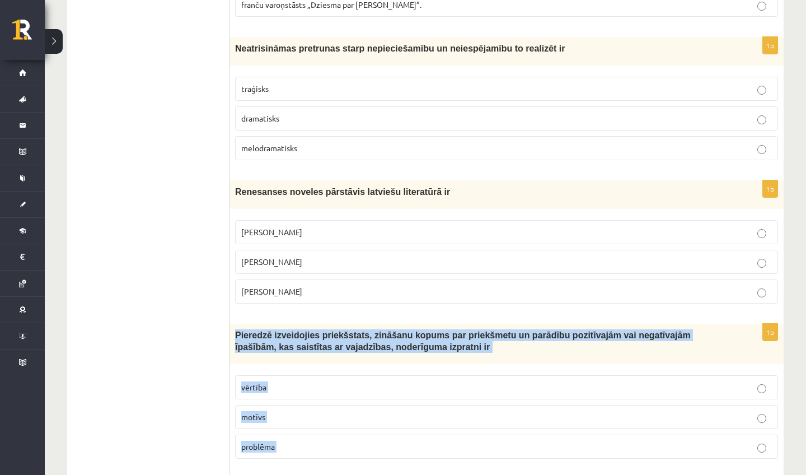
scroll to position [1350, 0]
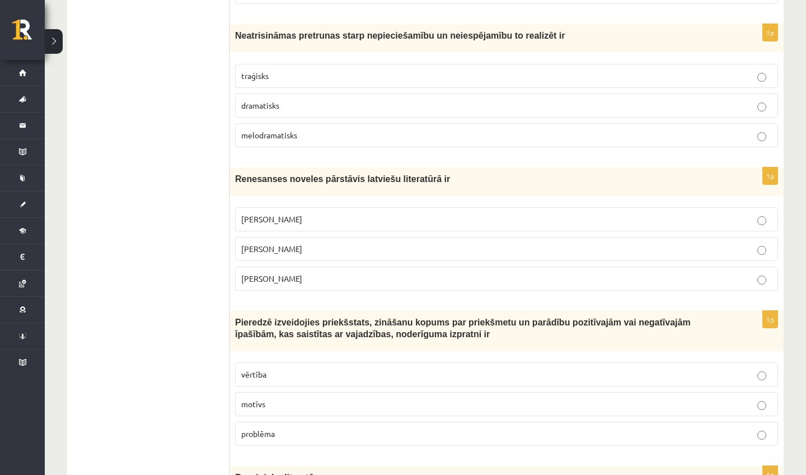
click at [442, 273] on p "Jānis Ezeriņš" at bounding box center [506, 279] width 531 height 12
click at [378, 362] on label "vērtība" at bounding box center [506, 374] width 543 height 24
click at [339, 377] on label "vērtība" at bounding box center [506, 374] width 543 height 24
click at [363, 474] on p "Bruņinieku literatūra –" at bounding box center [478, 478] width 487 height 12
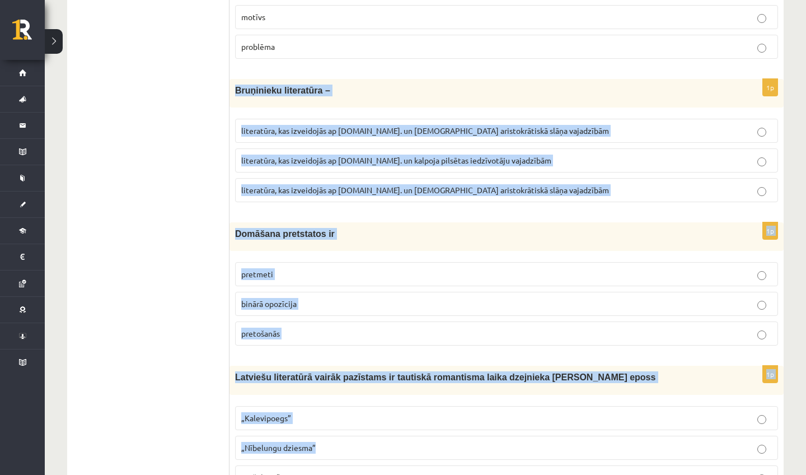
drag, startPoint x: 398, startPoint y: 458, endPoint x: 400, endPoint y: 474, distance: 16.5
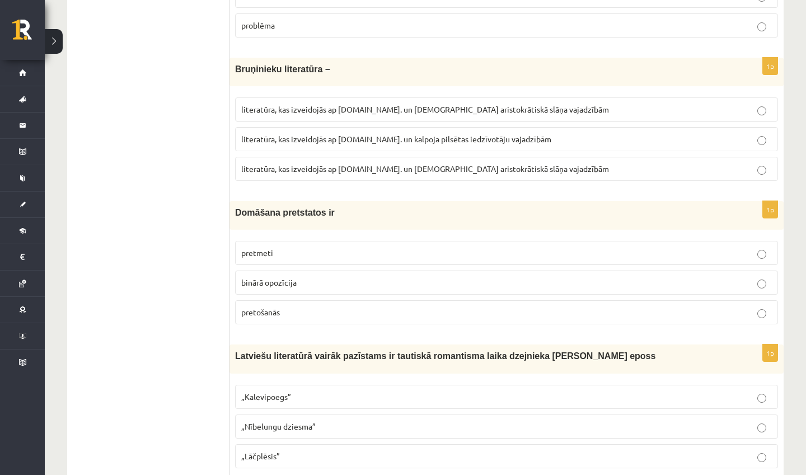
click at [302, 247] on p "pretmeti" at bounding box center [506, 253] width 531 height 12
click at [418, 135] on span "literatūra, kas izveidojās ap 12.gs. un kalpoja pilsētas iedzīvotāju vajadzībām" at bounding box center [396, 139] width 310 height 10
click at [438, 468] on div "1p Latviešu literatūrā vairāk pazīstams ir tautiskā romantisma laika dzejnieka …" at bounding box center [507, 410] width 554 height 132
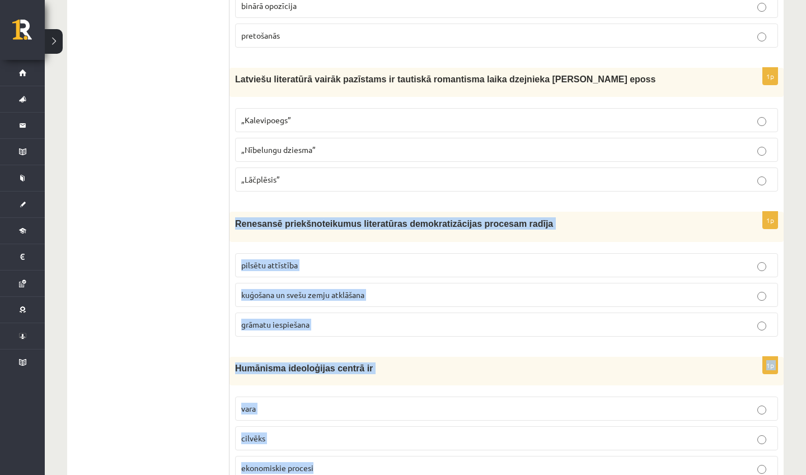
scroll to position [2067, 0]
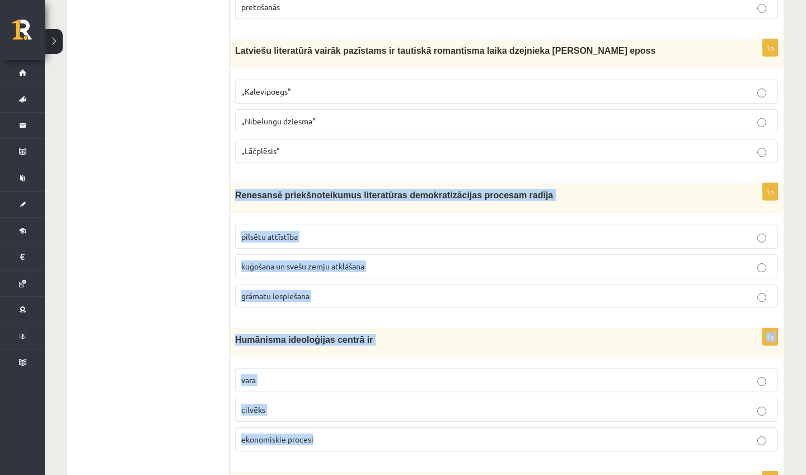
click at [447, 474] on form "1p Filozofijas nozare, kas aplūko jautājumus par skaisto, par mākslu un daiļrad…" at bounding box center [507, 359] width 532 height 4444
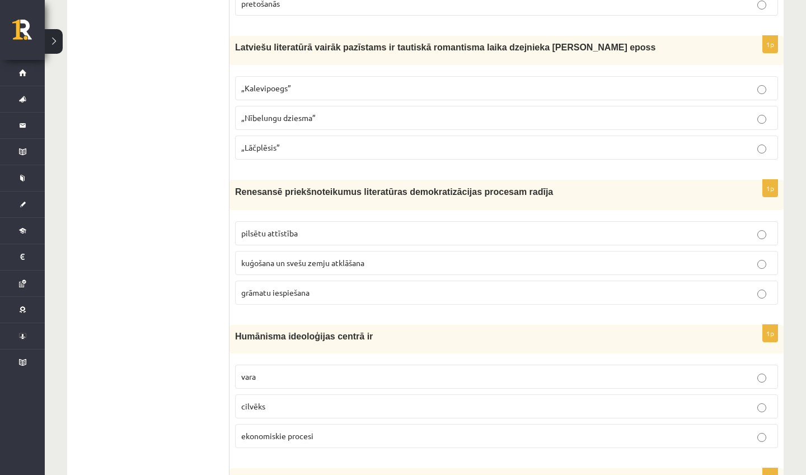
click at [303, 150] on label "„Lāčplēsis”" at bounding box center [506, 148] width 543 height 24
click at [394, 257] on p "kuģošana un svešu zemju atklāšana" at bounding box center [506, 263] width 531 height 12
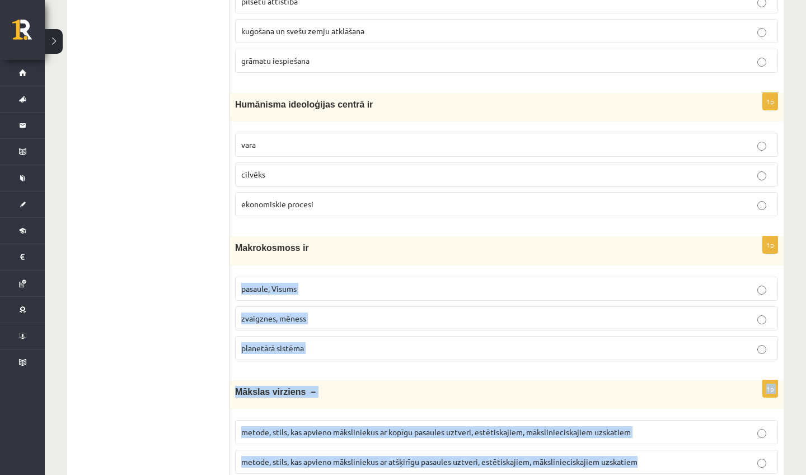
scroll to position [2352, 0]
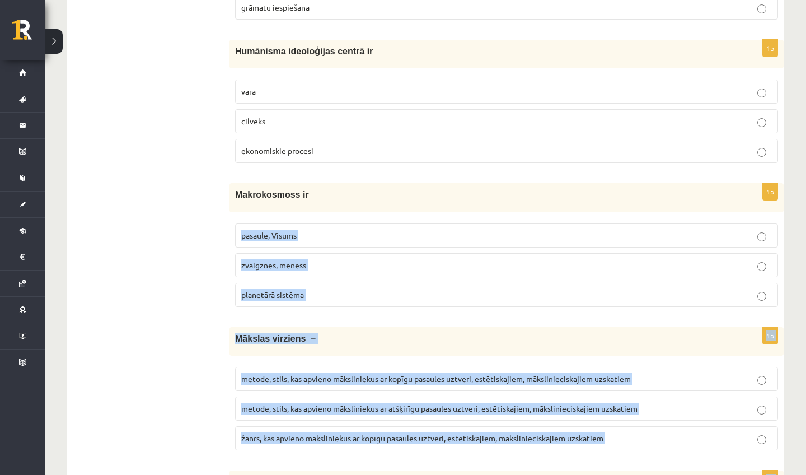
click at [452, 474] on form "1p Filozofijas nozare, kas aplūko jautājumus par skaisto, par mākslu un daiļrad…" at bounding box center [507, 71] width 532 height 4444
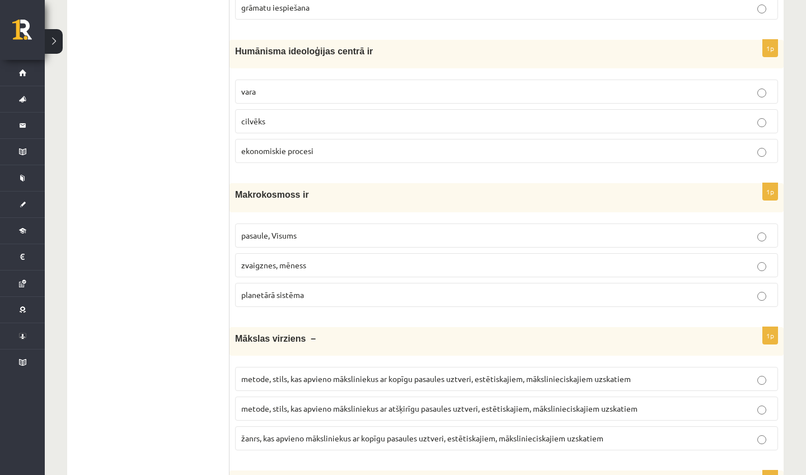
click at [272, 115] on p "cilvēks" at bounding box center [506, 121] width 531 height 12
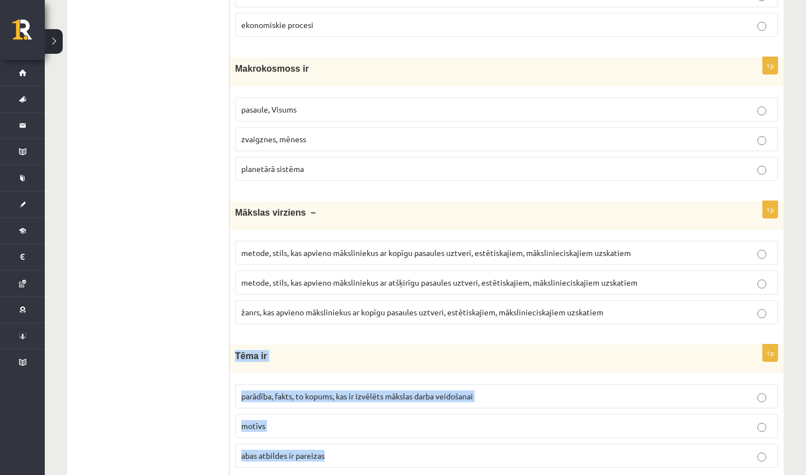
drag, startPoint x: 479, startPoint y: 466, endPoint x: 478, endPoint y: 473, distance: 6.3
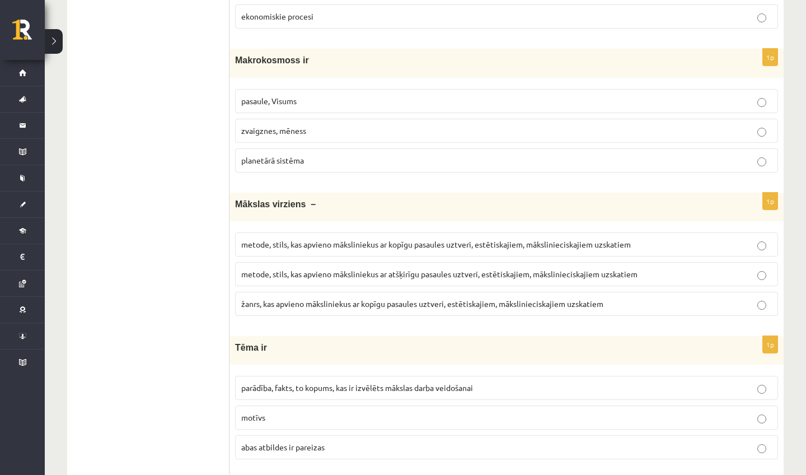
click at [370, 95] on p "pasaule, Visums" at bounding box center [506, 101] width 531 height 12
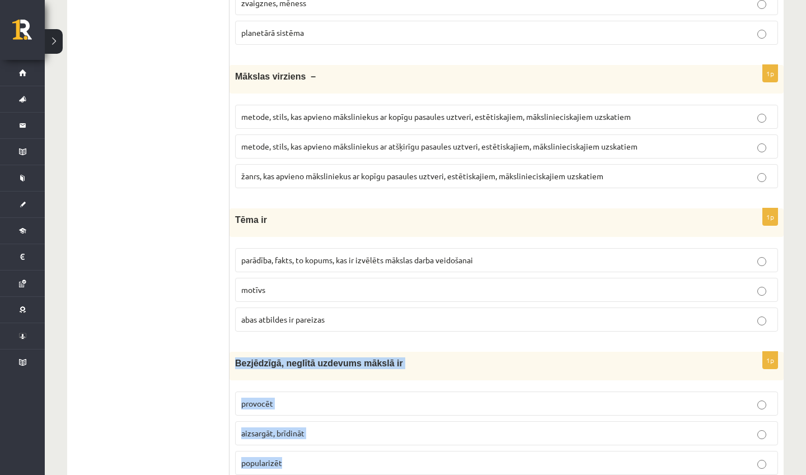
drag, startPoint x: 437, startPoint y: 474, endPoint x: 445, endPoint y: 474, distance: 7.8
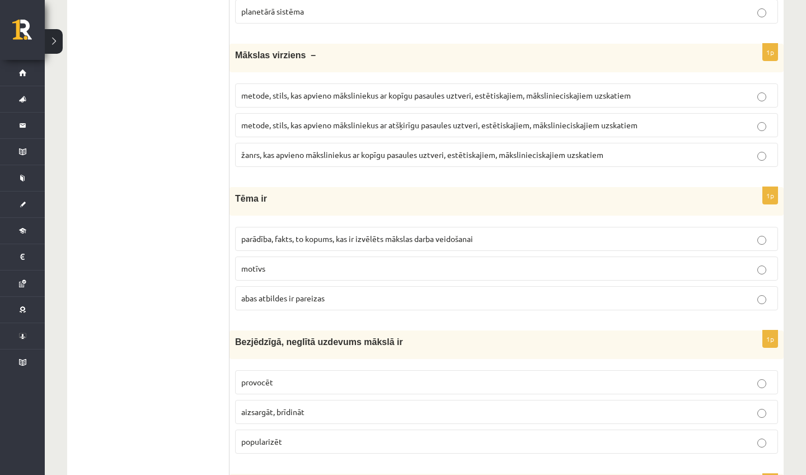
click at [444, 120] on span "metode, stils, kas apvieno māksliniekus ar atšķirīgu pasaules uztveri, estētisk…" at bounding box center [439, 125] width 396 height 10
click at [458, 227] on label "parādība, fakts, to kopums, kas ir izvēlēts mākslas darba veidošanai" at bounding box center [506, 239] width 543 height 24
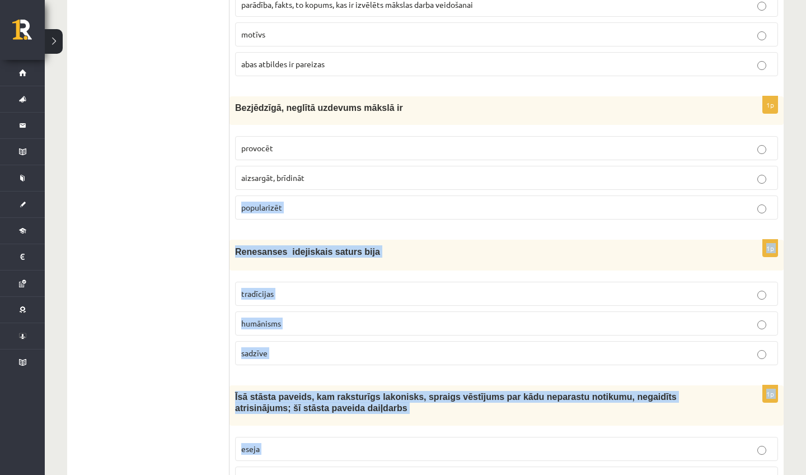
scroll to position [2912, 0]
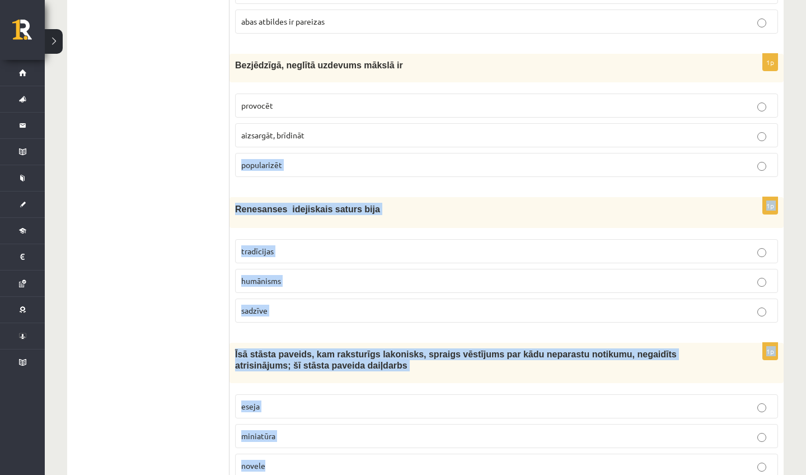
drag, startPoint x: 502, startPoint y: 414, endPoint x: 511, endPoint y: 474, distance: 61.2
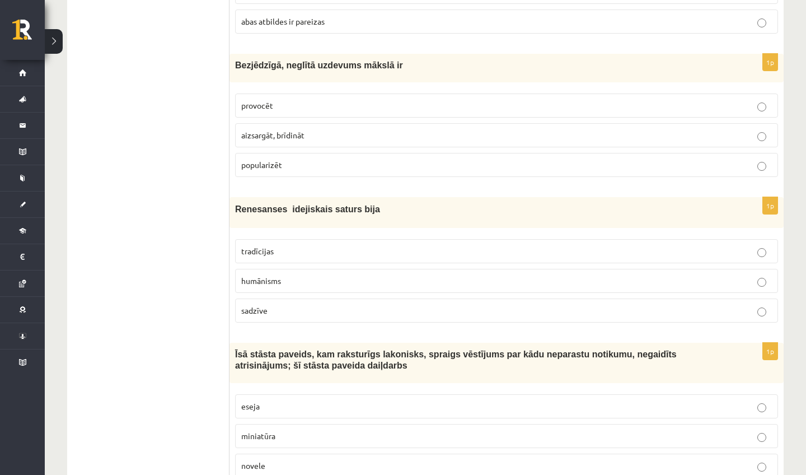
click at [327, 100] on p "provocēt" at bounding box center [506, 106] width 531 height 12
click at [307, 275] on p "humānisms" at bounding box center [506, 281] width 531 height 12
click at [474, 440] on fieldset "eseja miniatūra novele" at bounding box center [506, 435] width 543 height 92
click at [482, 433] on p "miniatūra" at bounding box center [506, 436] width 531 height 12
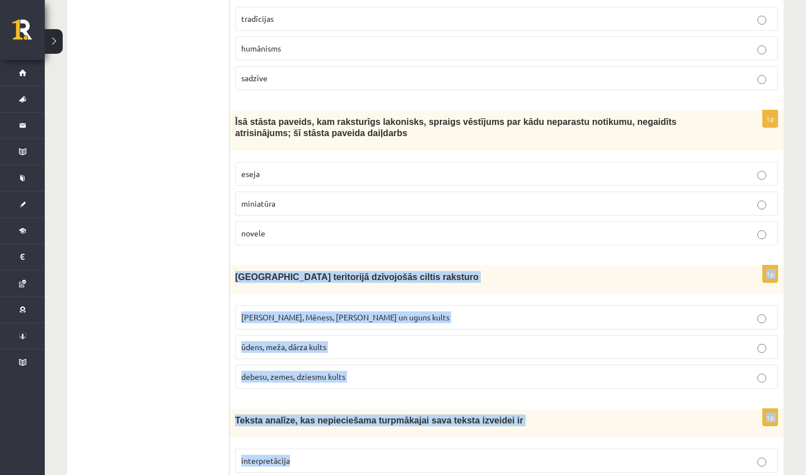
scroll to position [3155, 0]
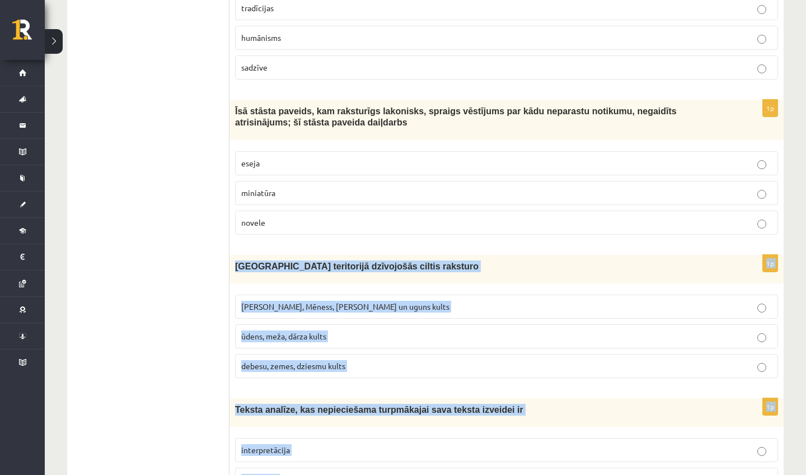
drag, startPoint x: 496, startPoint y: 468, endPoint x: 498, endPoint y: 473, distance: 6.0
click at [493, 217] on p "novele" at bounding box center [506, 223] width 531 height 12
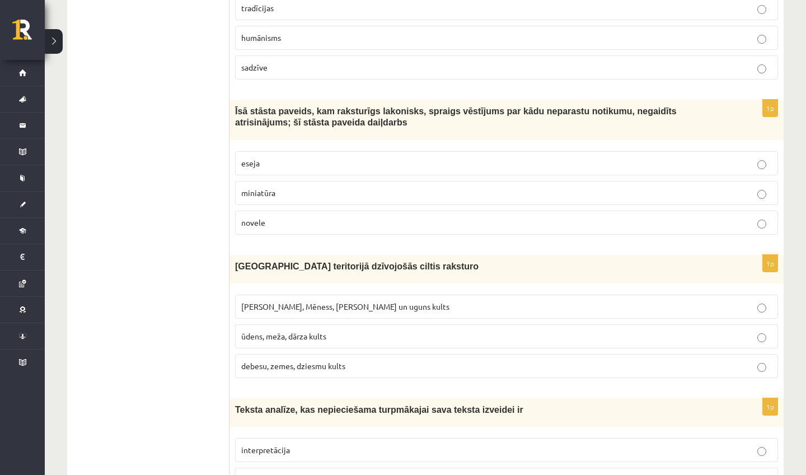
click at [455, 363] on p "debesu, zemes, dziesmu kults" at bounding box center [506, 366] width 531 height 12
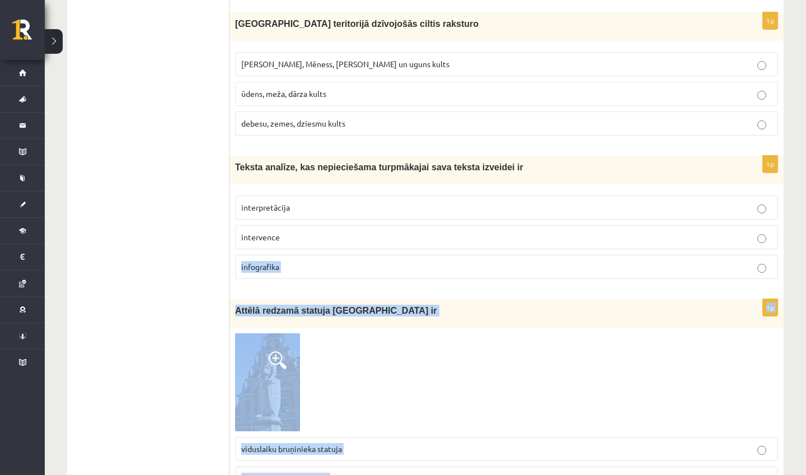
scroll to position [3451, 0]
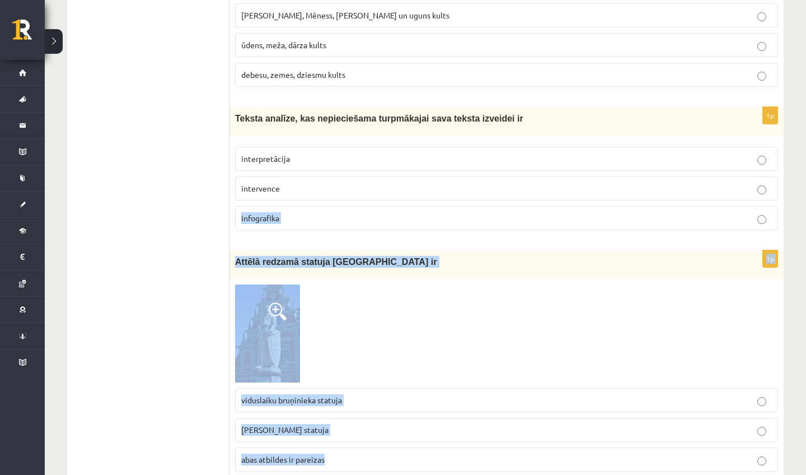
drag, startPoint x: 440, startPoint y: 468, endPoint x: 439, endPoint y: 474, distance: 6.2
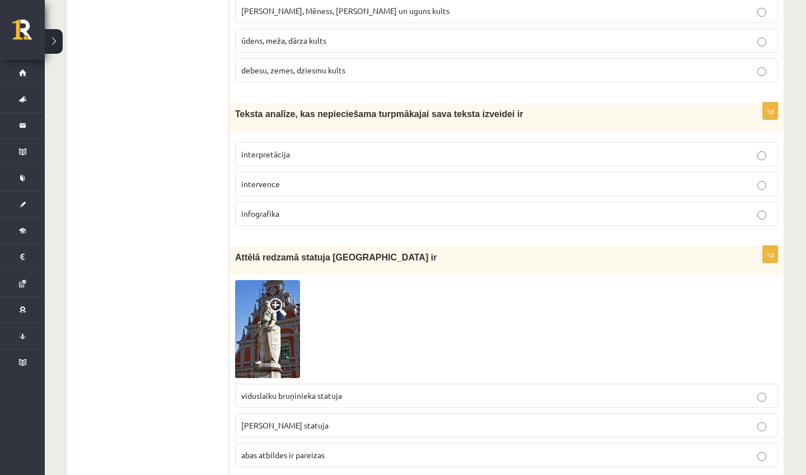
click at [253, 148] on p "interpretācija" at bounding box center [506, 154] width 531 height 12
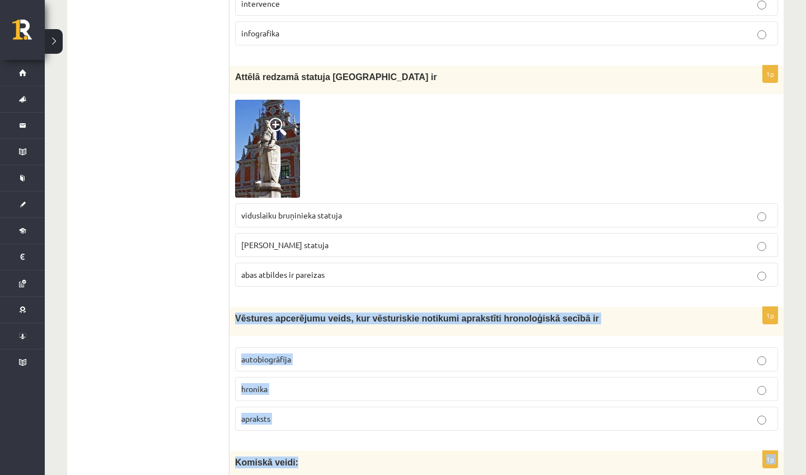
scroll to position [3663, 0]
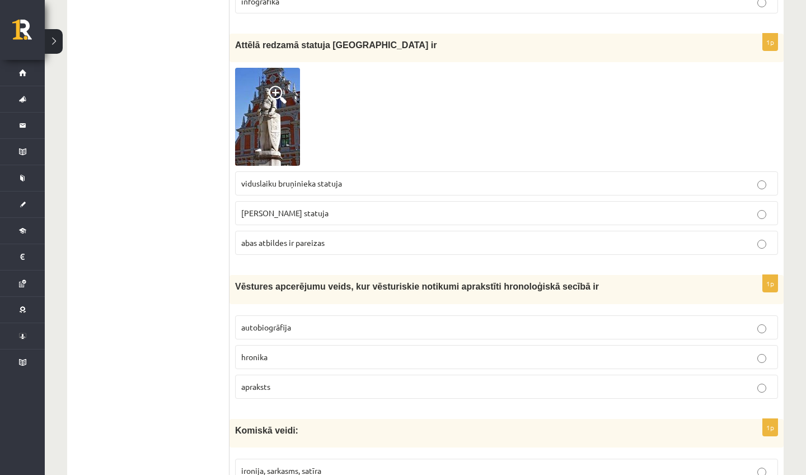
click at [416, 180] on p "viduslaiku bruņinieka statuja" at bounding box center [506, 184] width 531 height 12
click at [401, 351] on p "hronika" at bounding box center [506, 357] width 531 height 12
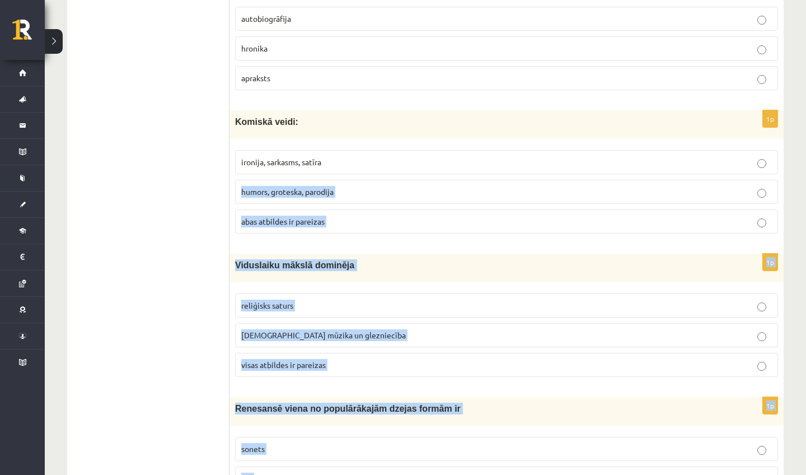
scroll to position [4014, 0]
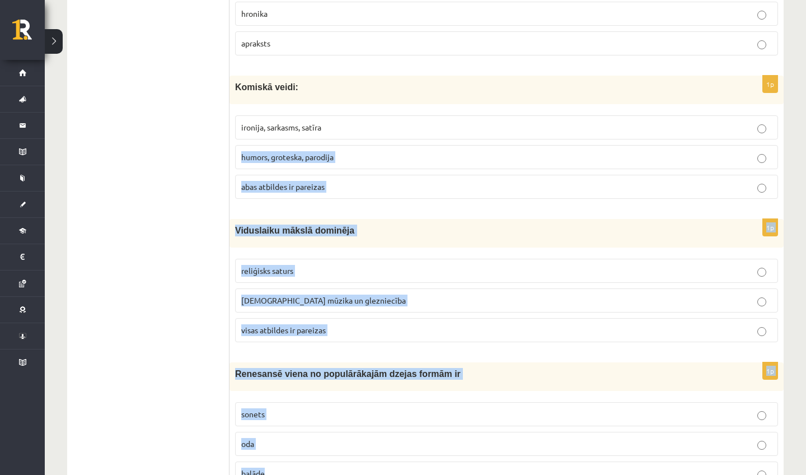
drag, startPoint x: 445, startPoint y: 474, endPoint x: 451, endPoint y: 474, distance: 6.2
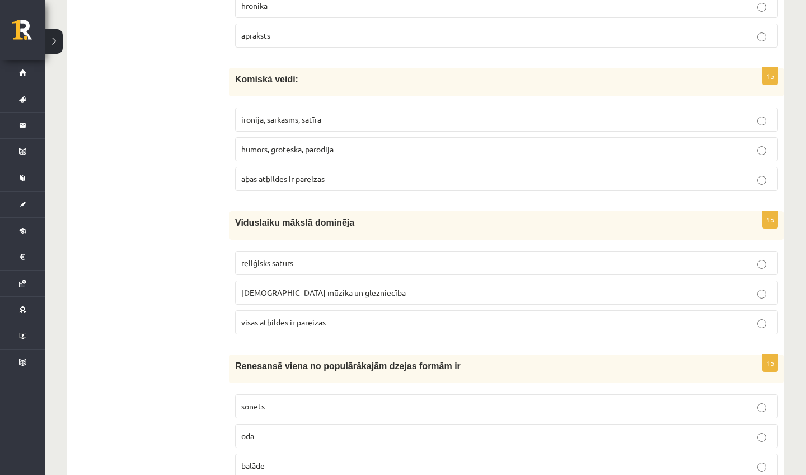
click at [389, 137] on label "humors, groteska, parodija" at bounding box center [506, 149] width 543 height 24
click at [375, 173] on p "abas atbildes ir pareizas" at bounding box center [506, 179] width 531 height 12
click at [366, 257] on p "reliģisks saturs" at bounding box center [506, 263] width 531 height 12
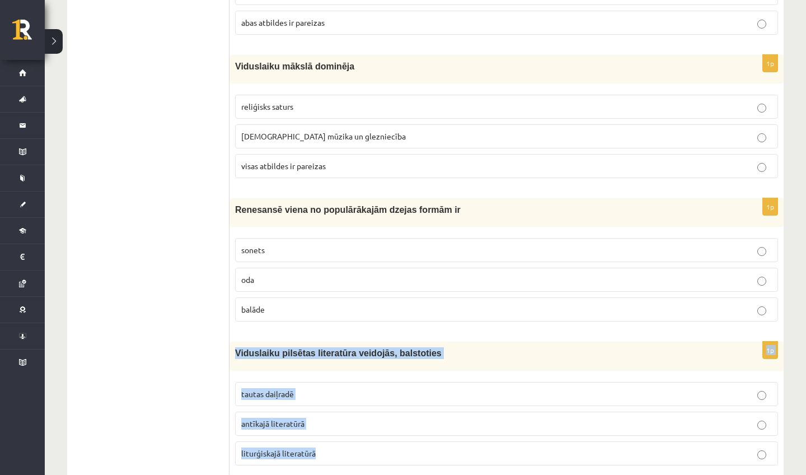
scroll to position [4192, 0]
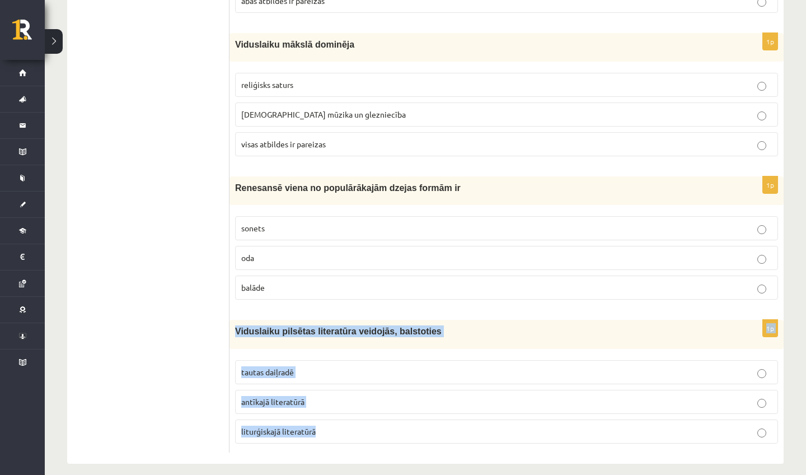
drag, startPoint x: 390, startPoint y: 460, endPoint x: 391, endPoint y: 474, distance: 14.6
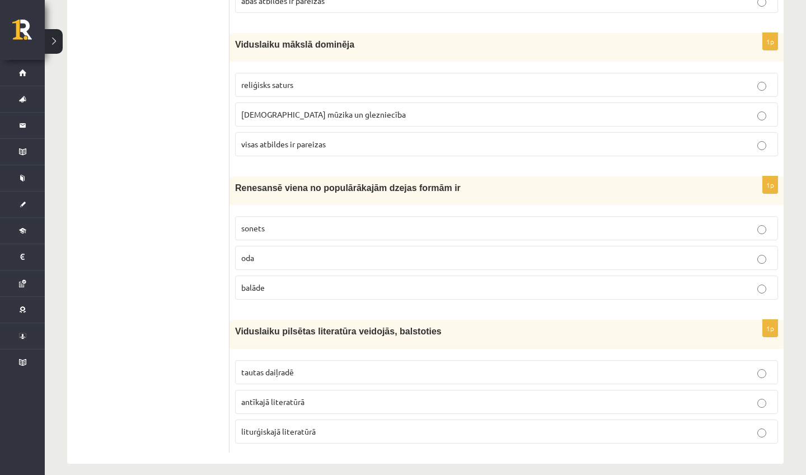
click at [363, 211] on fieldset "sonets oda balāde" at bounding box center [506, 257] width 543 height 92
click at [367, 216] on label "sonets" at bounding box center [506, 228] width 543 height 24
click at [346, 366] on p "tautas daiļradē" at bounding box center [506, 372] width 531 height 12
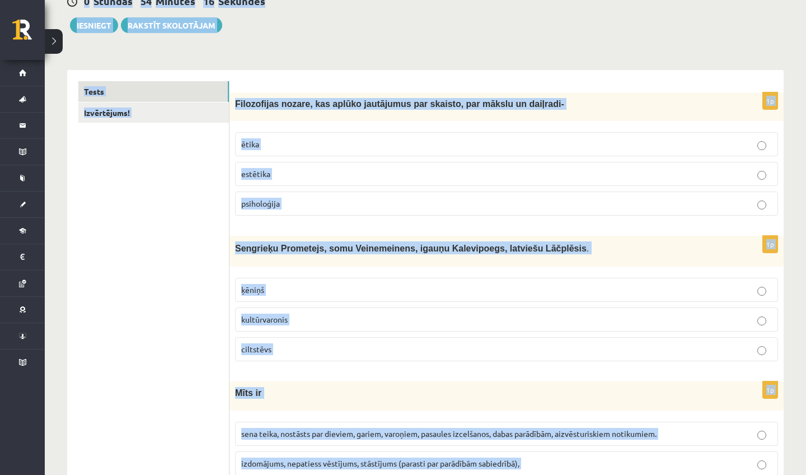
scroll to position [0, 0]
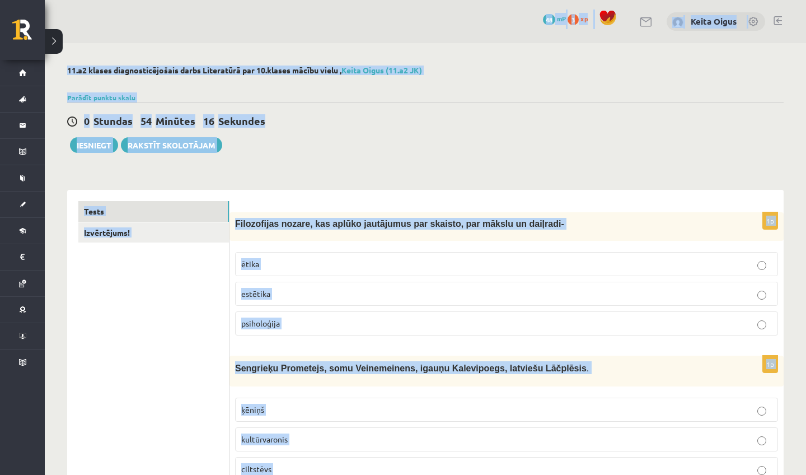
drag, startPoint x: 367, startPoint y: 428, endPoint x: 496, endPoint y: -29, distance: 474.2
click at [496, 0] on html "0 Dāvanas 48 mP 3 xp Keita Oigus Sākums Aktuāli Kā mācīties eSKOLĀ Kontakti Nor…" at bounding box center [403, 237] width 806 height 475
click at [196, 218] on link "Tests" at bounding box center [153, 211] width 151 height 21
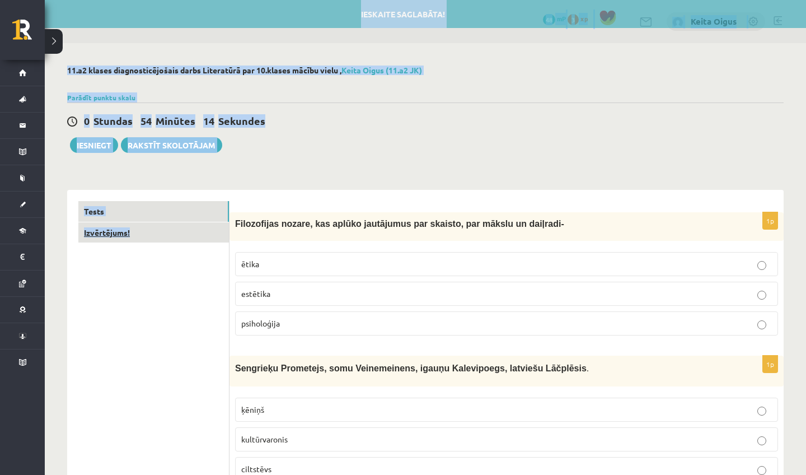
click at [181, 232] on link "Izvērtējums!" at bounding box center [153, 232] width 151 height 21
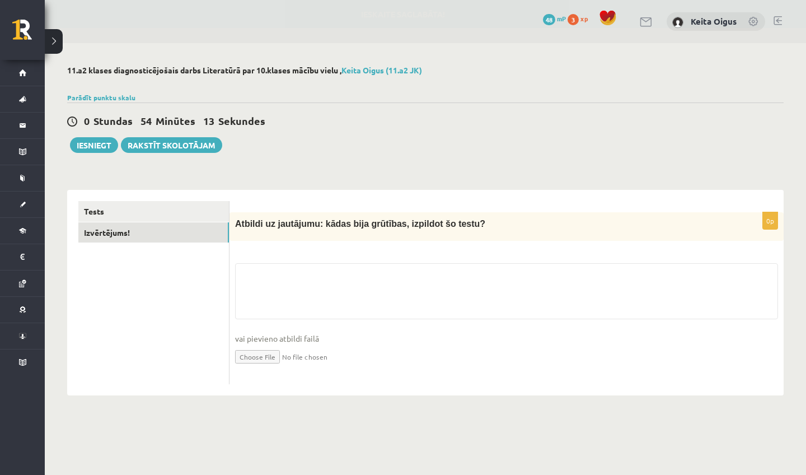
click at [292, 89] on div "11.a2 klases diagnosticējošais darbs Literatūrā par 10.klases mācību vielu , Ke…" at bounding box center [426, 230] width 762 height 375
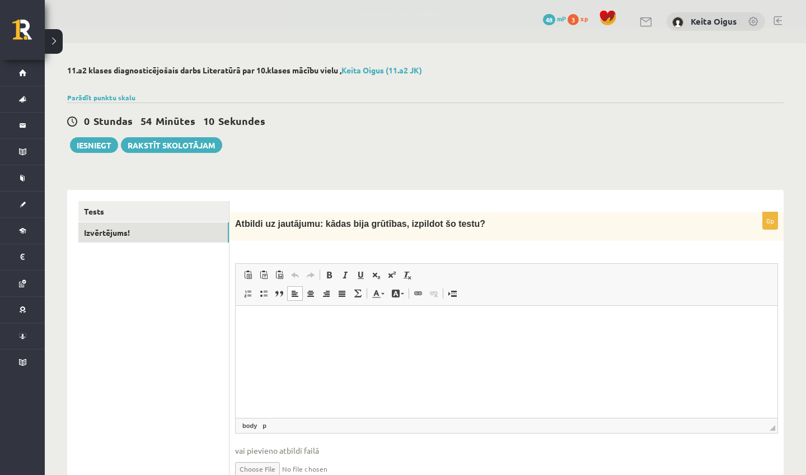
click at [320, 330] on html at bounding box center [507, 323] width 542 height 34
click at [97, 144] on button "Iesniegt" at bounding box center [94, 145] width 48 height 16
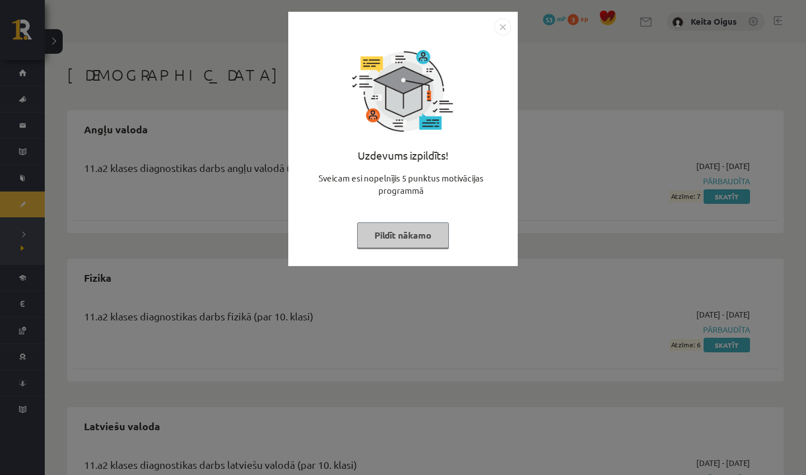
click at [413, 234] on button "Pildīt nākamo" at bounding box center [403, 235] width 92 height 26
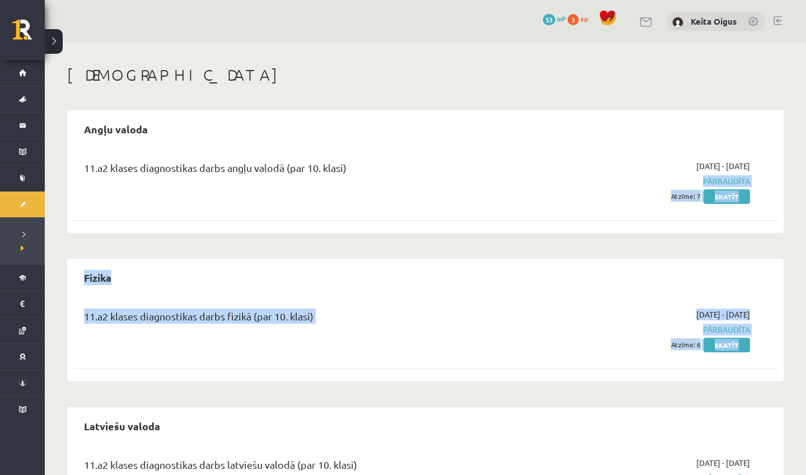
drag, startPoint x: 714, startPoint y: 166, endPoint x: 752, endPoint y: 343, distance: 181.0
click at [752, 343] on div "Angļu valoda 11.a2 klases diagnostikas darbs angļu valodā (par 10. klasi) 2025-…" at bounding box center [425, 394] width 717 height 568
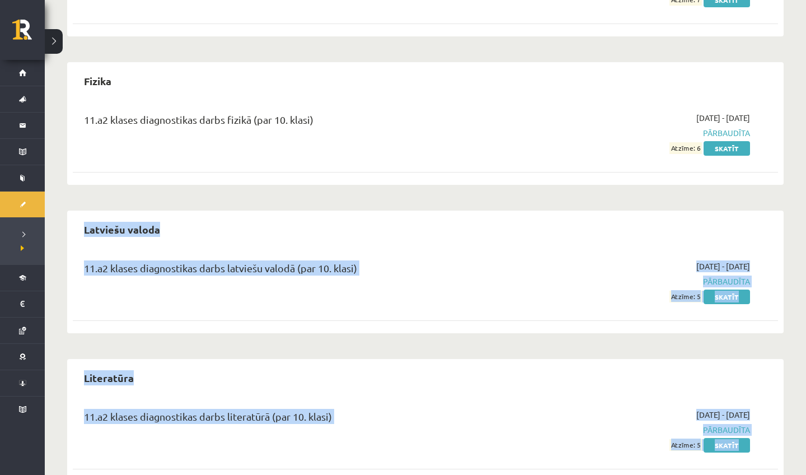
scroll to position [225, 0]
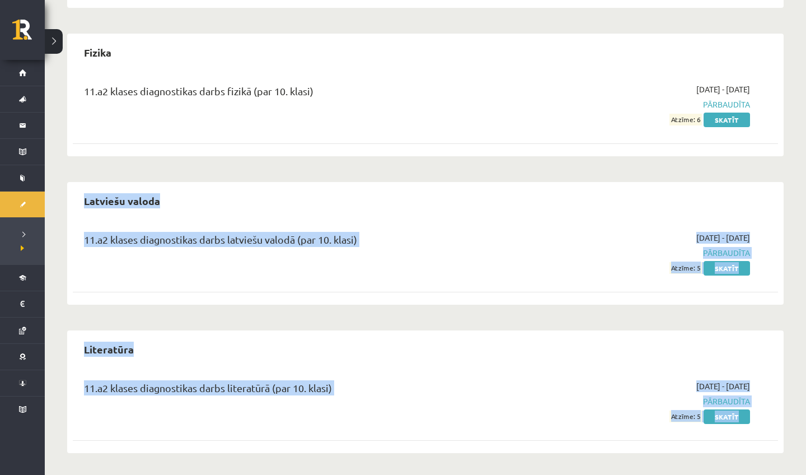
drag, startPoint x: 753, startPoint y: 347, endPoint x: 753, endPoint y: 474, distance: 127.1
click at [753, 474] on div "Ieskaites Angļu valoda 11.a2 klases diagnostikas darbs angļu valodā (par 10. kl…" at bounding box center [426, 146] width 762 height 657
click at [393, 207] on div "Latviešu valoda" at bounding box center [426, 201] width 706 height 26
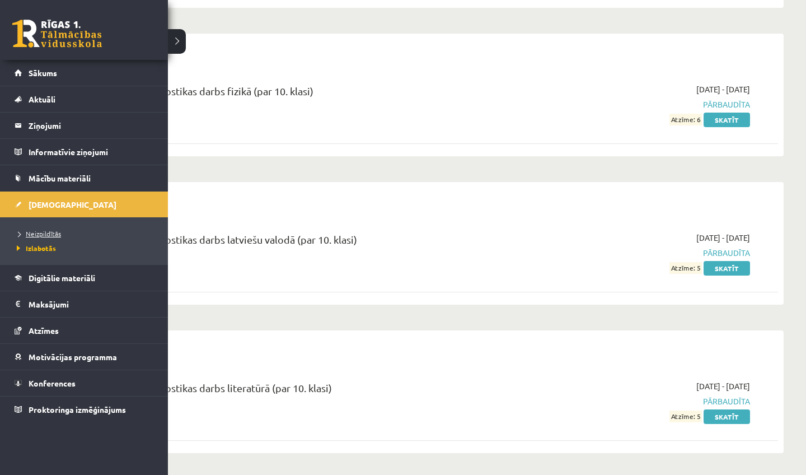
click at [49, 233] on span "Neizpildītās" at bounding box center [37, 233] width 47 height 9
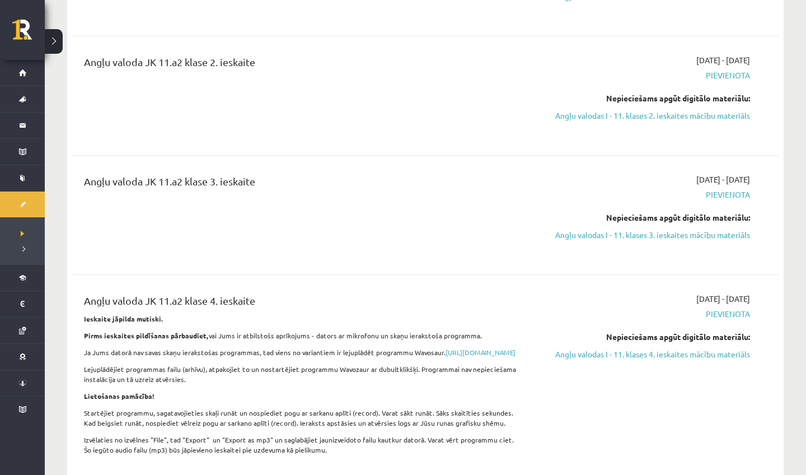
drag, startPoint x: 802, startPoint y: 27, endPoint x: 804, endPoint y: 16, distance: 11.3
drag, startPoint x: 325, startPoint y: 101, endPoint x: 333, endPoint y: 152, distance: 51.5
click at [414, 203] on div "Angļu valoda JK 11.a2 klase 3. ieskaite" at bounding box center [303, 215] width 455 height 83
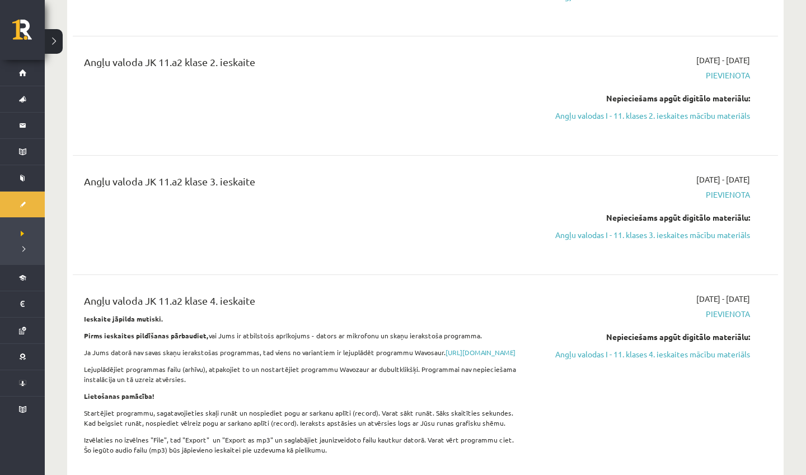
drag, startPoint x: 409, startPoint y: 230, endPoint x: 402, endPoint y: 143, distance: 86.5
drag, startPoint x: 402, startPoint y: 143, endPoint x: 400, endPoint y: 52, distance: 91.9
click at [399, 49] on div "Angļu valoda JK 11.a2 klase 2. ieskaite 2025-09-01 - 2025-09-30 Pievienota Nepi…" at bounding box center [426, 95] width 706 height 105
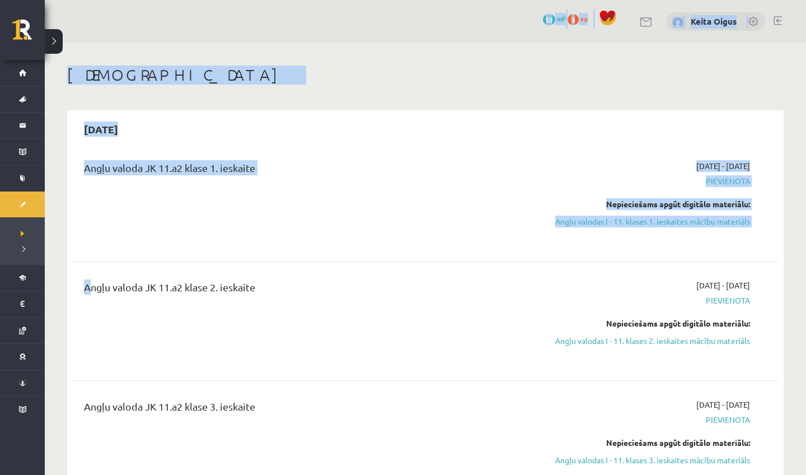
drag, startPoint x: 400, startPoint y: 52, endPoint x: 398, endPoint y: -24, distance: 75.1
click at [398, 0] on html "0 Dāvanas 53 mP 3 xp Keita Oigus Sākums Aktuāli Kā mācīties eSKOLĀ Kontakti Nor…" at bounding box center [403, 237] width 806 height 475
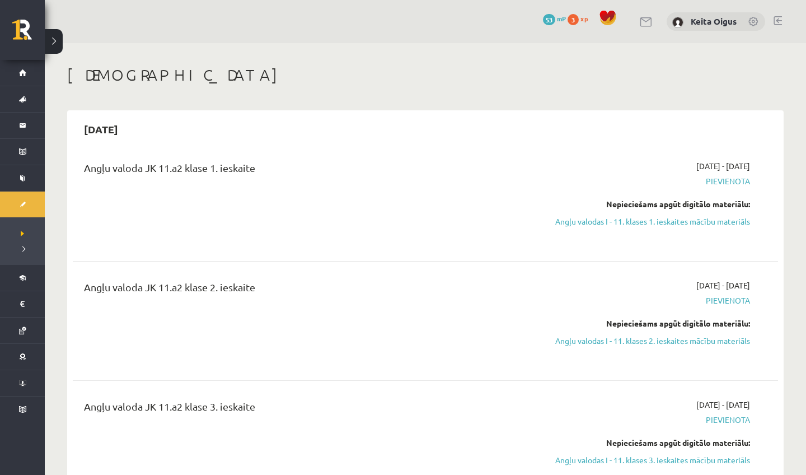
click at [386, 346] on div "Angļu valoda JK 11.a2 klase 2. ieskaite" at bounding box center [303, 320] width 455 height 83
click at [775, 23] on link at bounding box center [778, 20] width 8 height 9
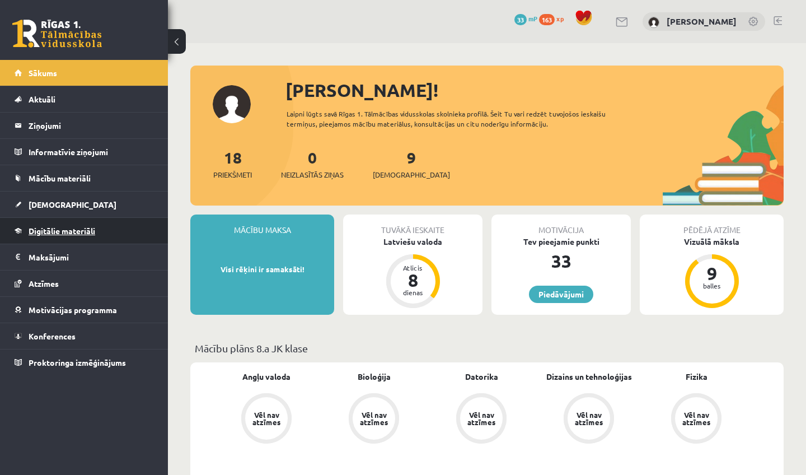
click at [60, 228] on span "Digitālie materiāli" at bounding box center [62, 231] width 67 height 10
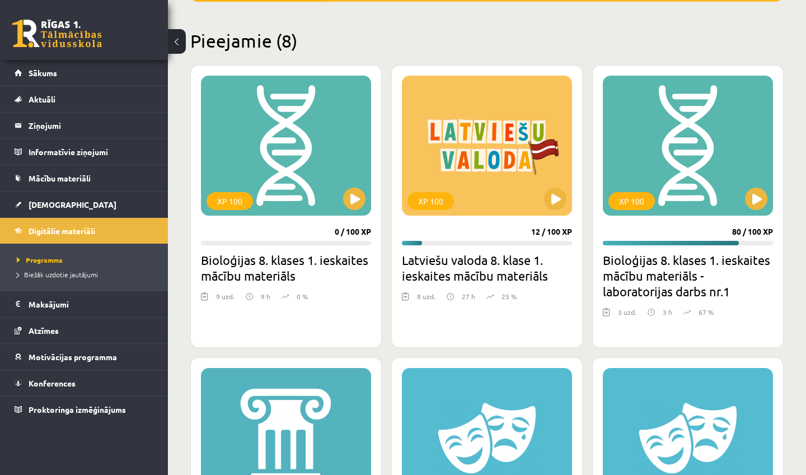
scroll to position [254, 0]
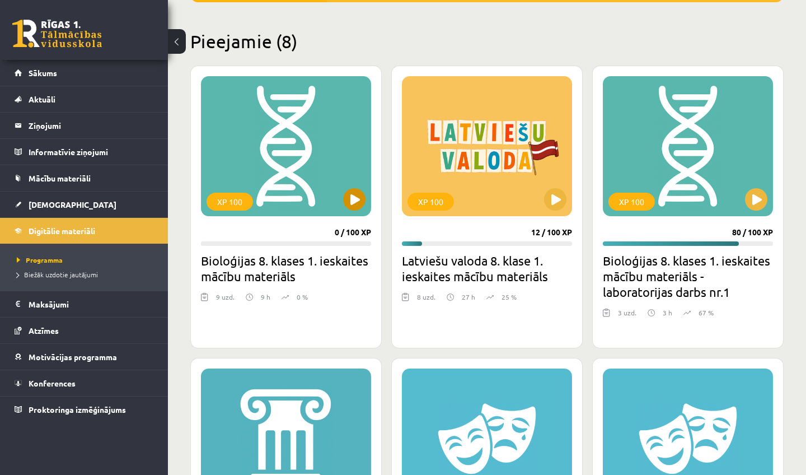
click at [352, 211] on div "XP 100" at bounding box center [286, 146] width 170 height 140
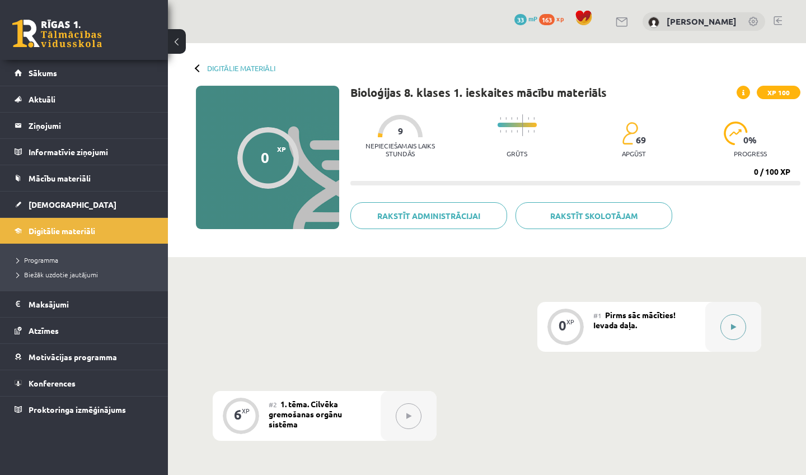
click at [733, 321] on button at bounding box center [734, 327] width 26 height 26
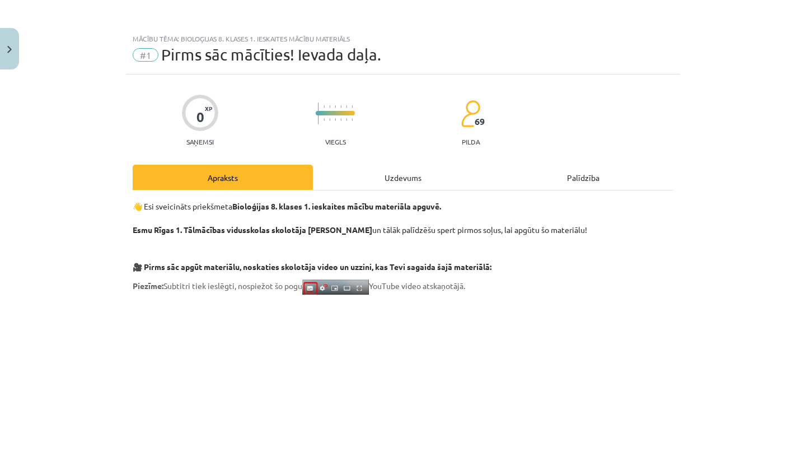
click at [644, 318] on p at bounding box center [403, 403] width 541 height 204
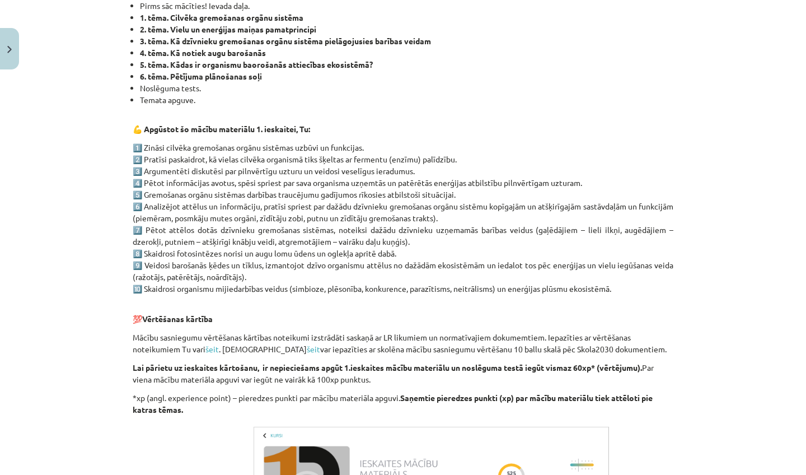
scroll to position [551, 0]
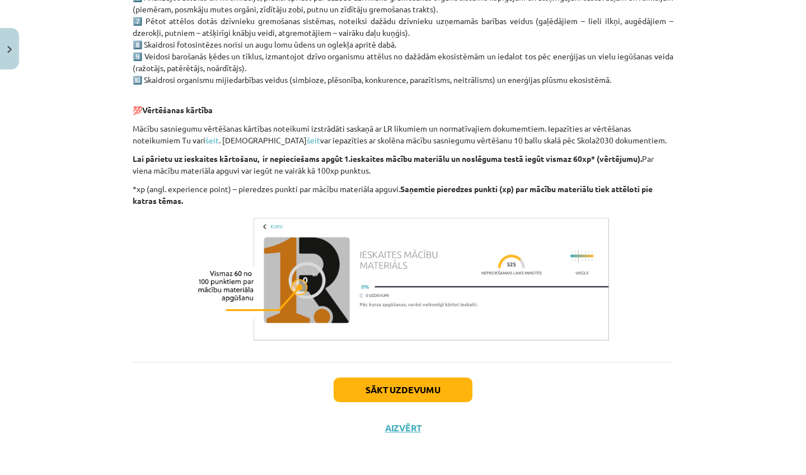
click at [435, 391] on button "Sākt uzdevumu" at bounding box center [403, 389] width 139 height 25
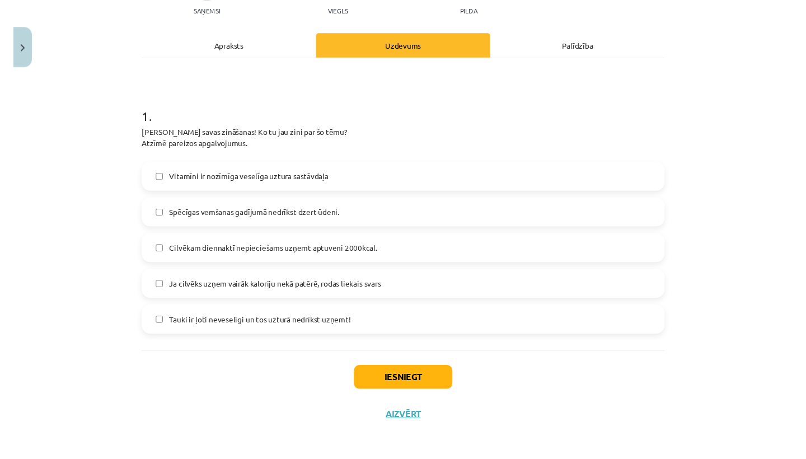
scroll to position [132, 0]
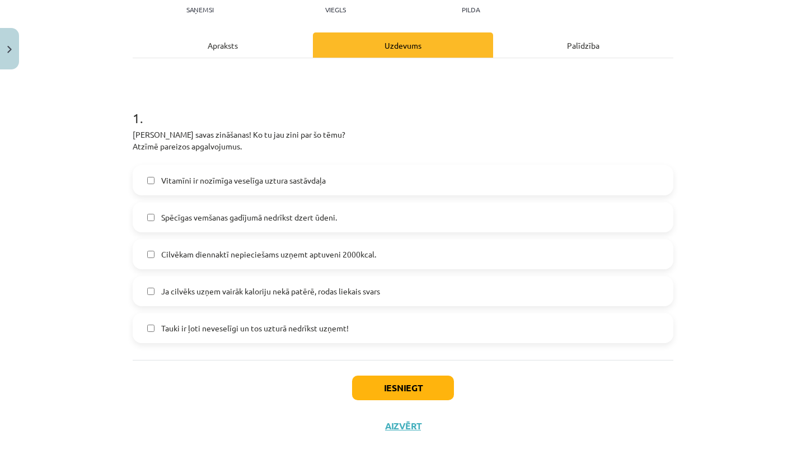
click at [292, 188] on label "Vitamīni ir nozīmīga veselīga uztura sastāvdaļa" at bounding box center [403, 180] width 539 height 28
click at [232, 297] on label "Ja cilvēks uzņem vairāk kaloriju nekā patērē, rodas liekais svars" at bounding box center [403, 291] width 539 height 28
click at [256, 255] on span "Cilvēkam diennaktī nepieciešams uzņemt aptuveni 2000kcal." at bounding box center [268, 255] width 215 height 12
click at [379, 388] on button "Iesniegt" at bounding box center [403, 388] width 102 height 25
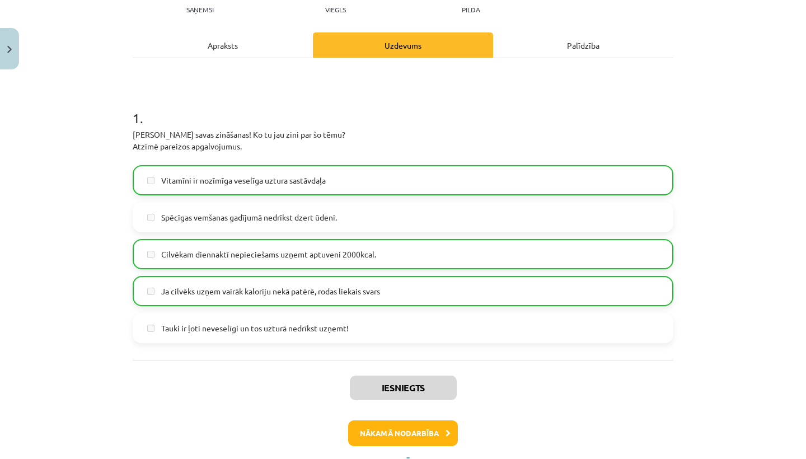
click at [370, 435] on button "Nākamā nodarbība" at bounding box center [403, 434] width 110 height 26
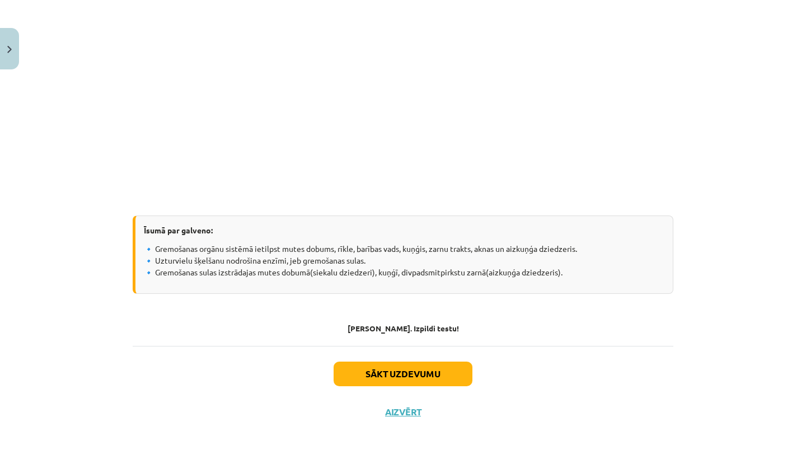
scroll to position [2209, 0]
click at [357, 369] on button "Sākt uzdevumu" at bounding box center [403, 374] width 139 height 25
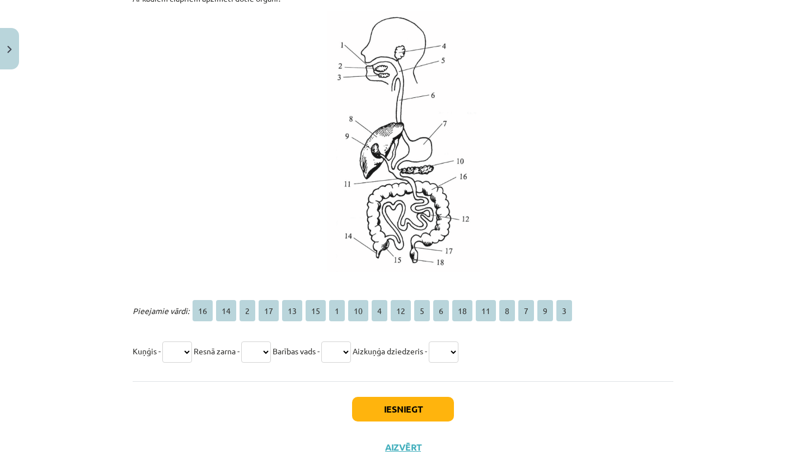
scroll to position [697, 0]
select select "*"
select select "**"
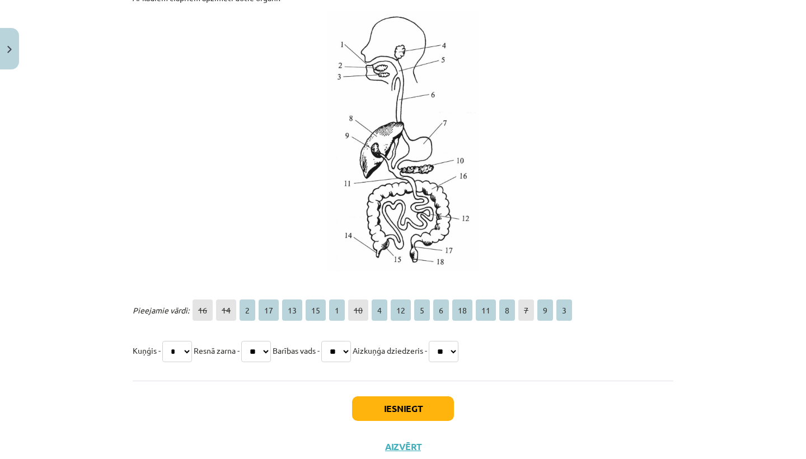
click at [425, 407] on button "Iesniegt" at bounding box center [403, 408] width 102 height 25
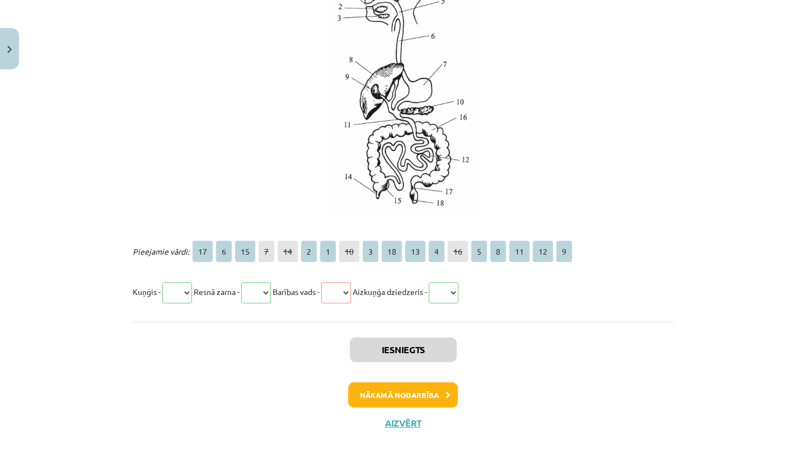
click at [366, 394] on button "Nākamā nodarbība" at bounding box center [403, 395] width 110 height 26
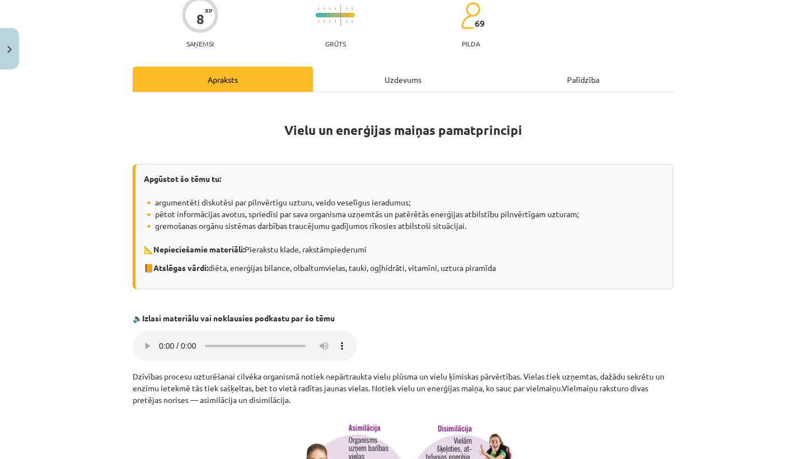
scroll to position [99, 0]
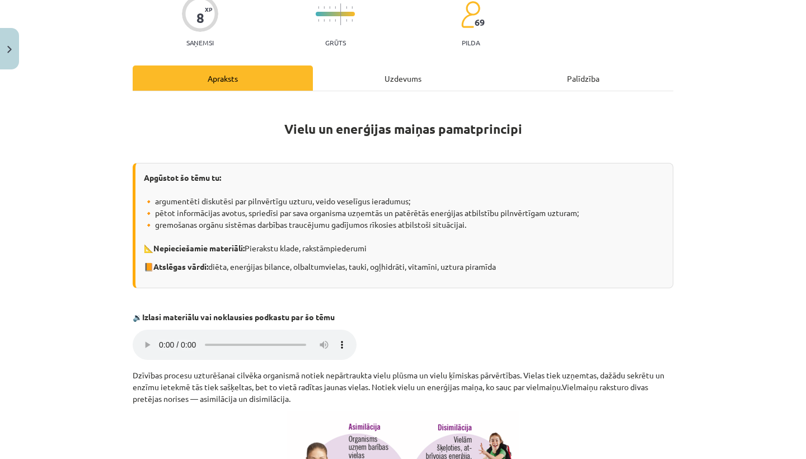
click at [157, 337] on audio "Jūsu pārlūkprogramma neatbalsta audio atskaņošanu." at bounding box center [245, 345] width 224 height 30
click at [160, 337] on audio "Jūsu pārlūkprogramma neatbalsta audio atskaņošanu." at bounding box center [245, 345] width 224 height 30
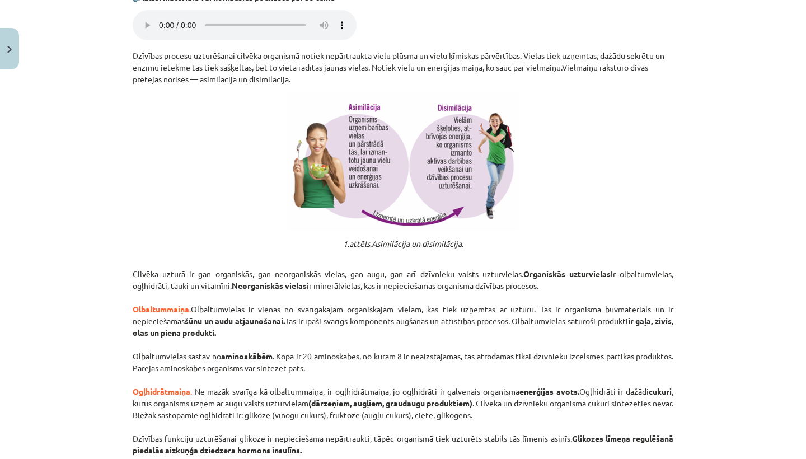
scroll to position [246, 0]
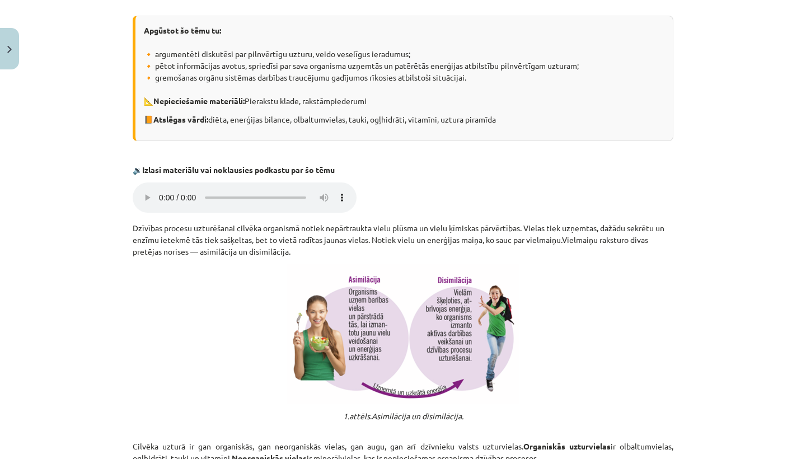
click at [160, 190] on audio "Jūsu pārlūkprogramma neatbalsta audio atskaņošanu." at bounding box center [245, 198] width 224 height 30
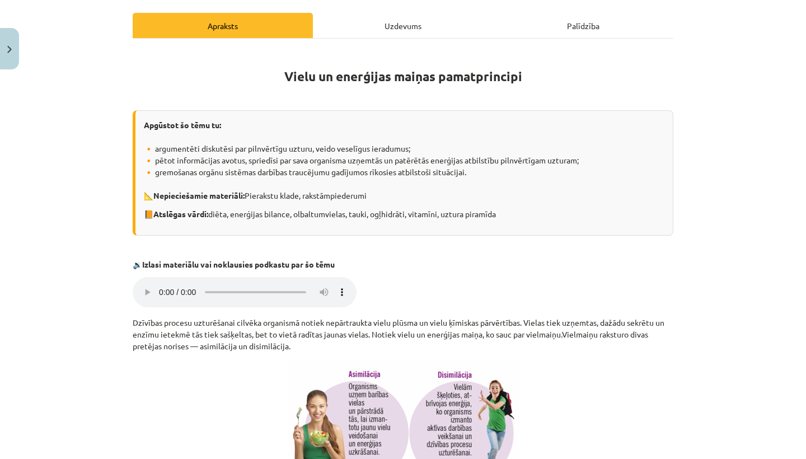
scroll to position [202, 0]
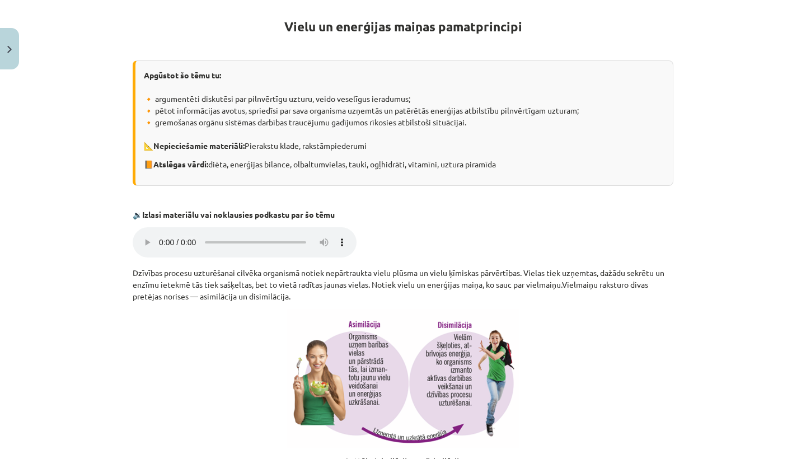
click at [162, 237] on audio "Jūsu pārlūkprogramma neatbalsta audio atskaņošanu." at bounding box center [245, 242] width 224 height 30
click at [160, 236] on audio "Jūsu pārlūkprogramma neatbalsta audio atskaņošanu." at bounding box center [245, 242] width 224 height 30
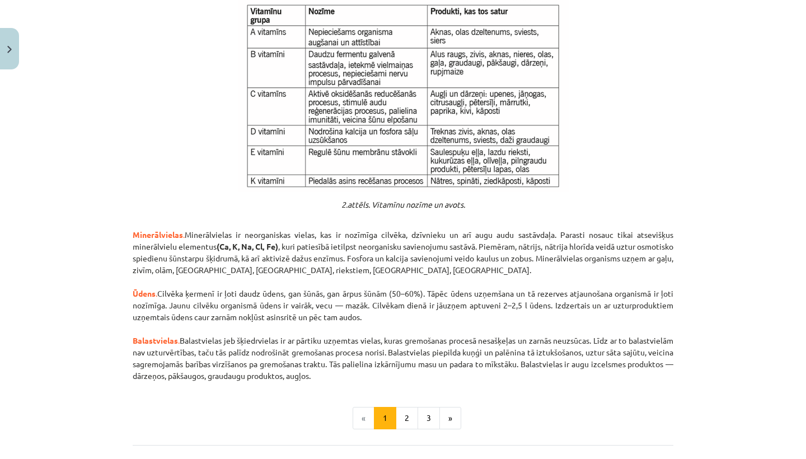
scroll to position [1080, 0]
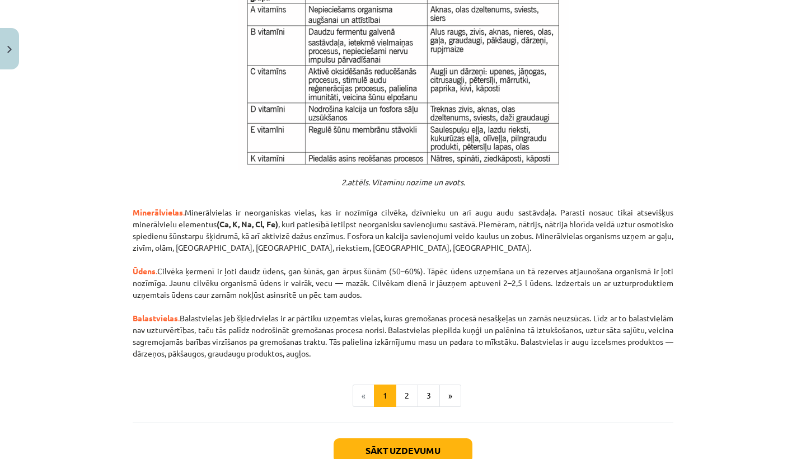
click at [390, 438] on button "Sākt uzdevumu" at bounding box center [403, 450] width 139 height 25
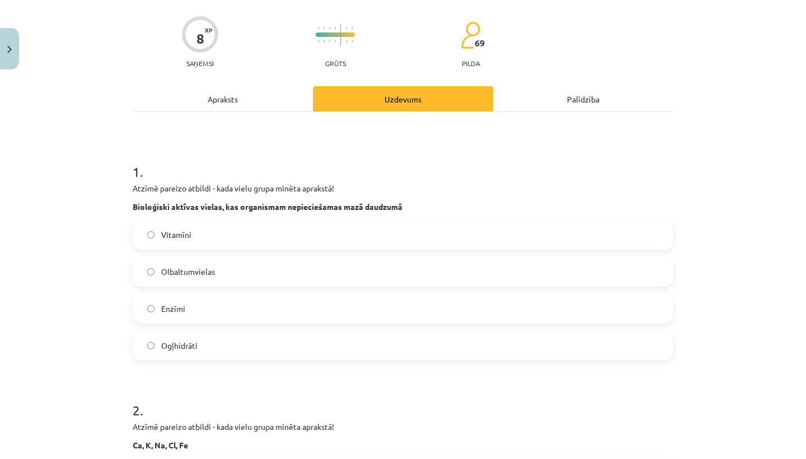
scroll to position [79, 0]
click at [240, 310] on label "Enzīmi" at bounding box center [403, 308] width 539 height 28
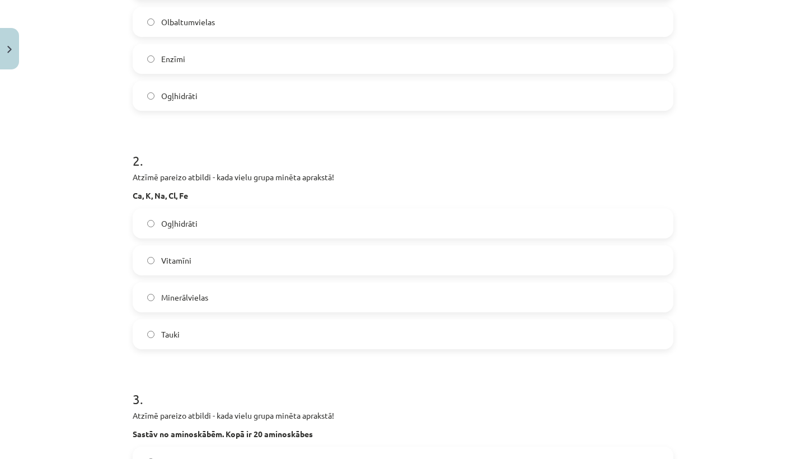
scroll to position [329, 0]
click at [245, 222] on label "Ogļhidrāti" at bounding box center [403, 223] width 539 height 28
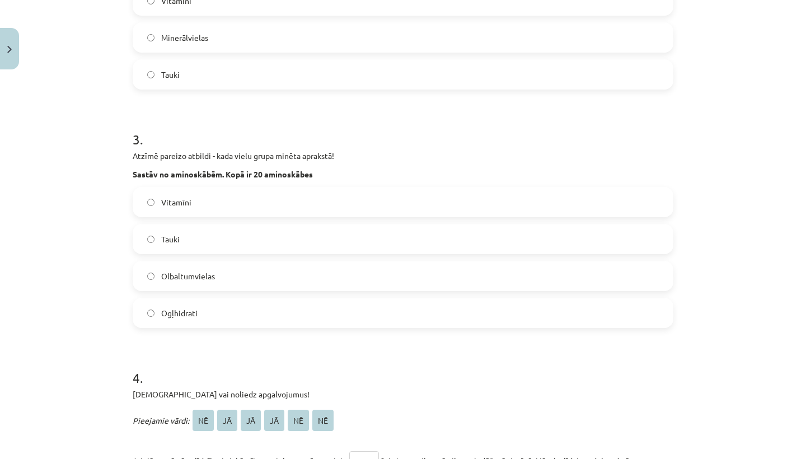
scroll to position [590, 0]
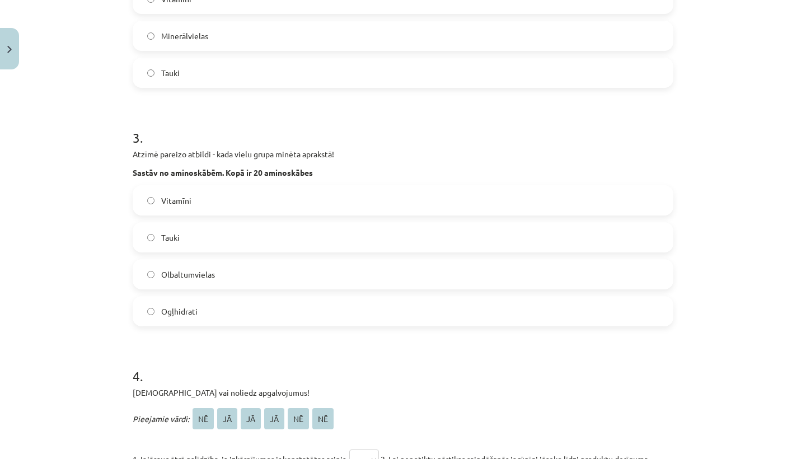
click at [229, 245] on label "Tauki" at bounding box center [403, 237] width 539 height 28
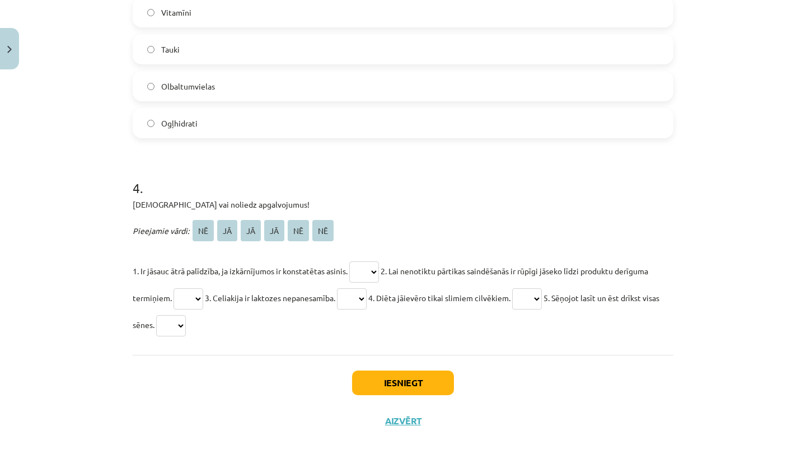
scroll to position [787, 0]
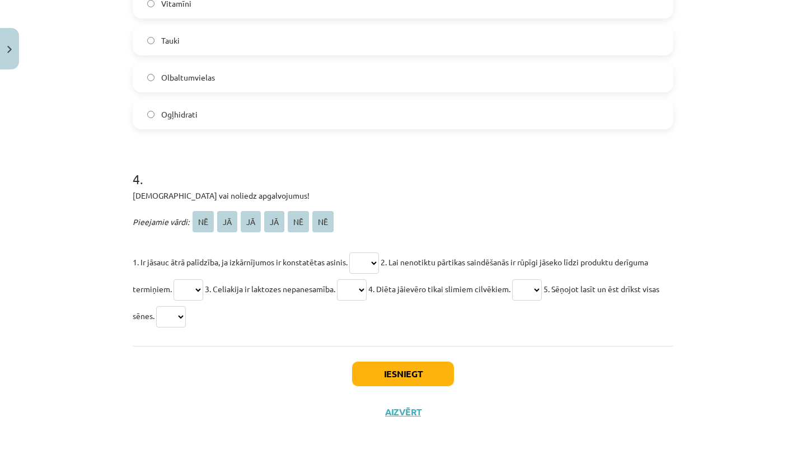
select select "**"
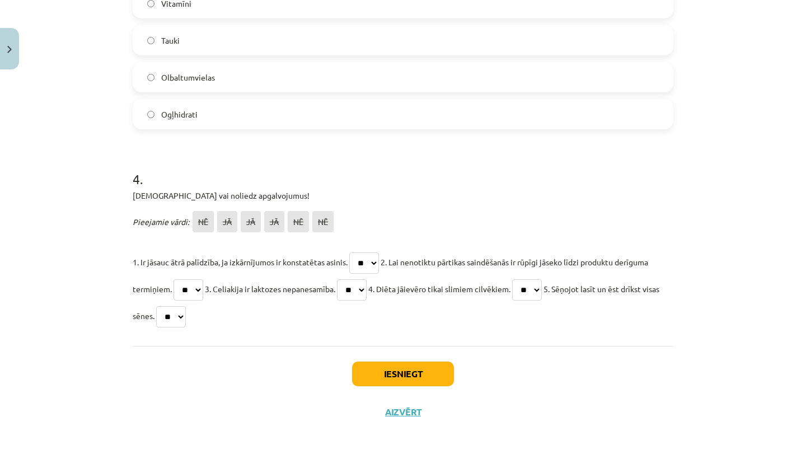
click at [376, 386] on div "Iesniegt Aizvērt" at bounding box center [403, 385] width 541 height 78
click at [377, 377] on button "Iesniegt" at bounding box center [403, 374] width 102 height 25
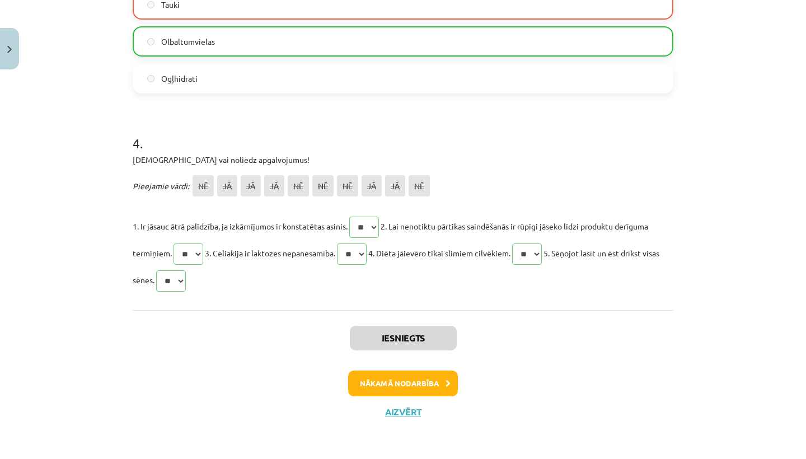
scroll to position [824, 0]
click at [416, 389] on button "Nākamā nodarbība" at bounding box center [403, 384] width 110 height 26
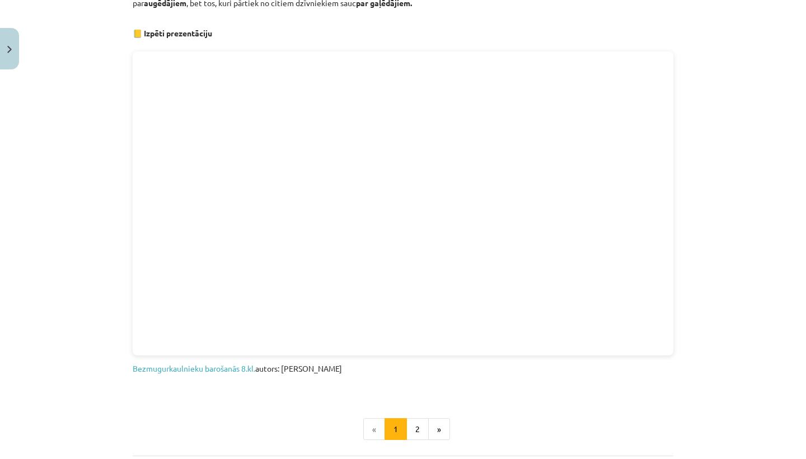
scroll to position [480, 0]
click at [699, 157] on div "Mācību tēma: Bioloģijas 8. klases 1. ieskaites mācību materiāls #4 3. tēma. Kā …" at bounding box center [403, 229] width 806 height 459
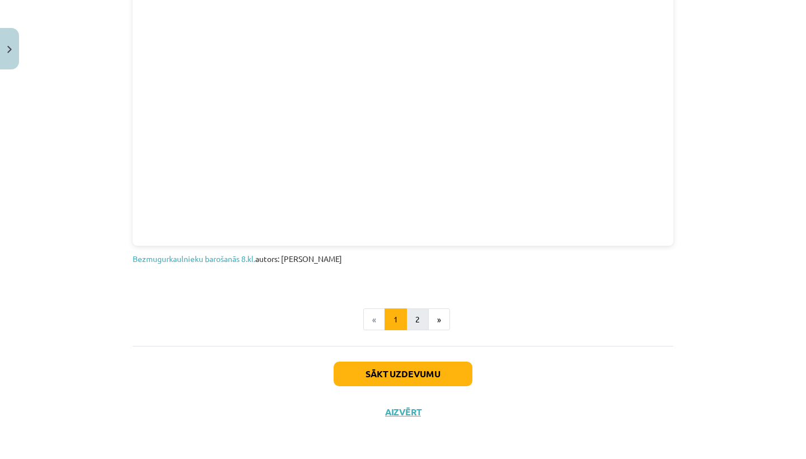
click at [415, 314] on button "2" at bounding box center [418, 320] width 22 height 22
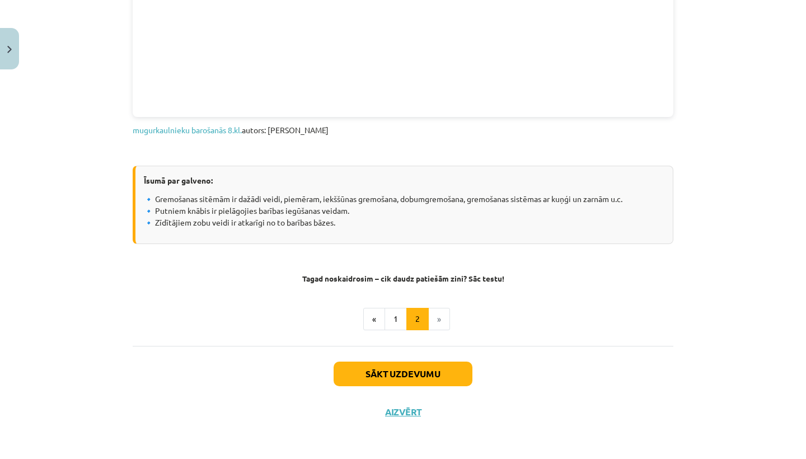
scroll to position [522, 0]
click at [394, 319] on button "1" at bounding box center [396, 319] width 22 height 22
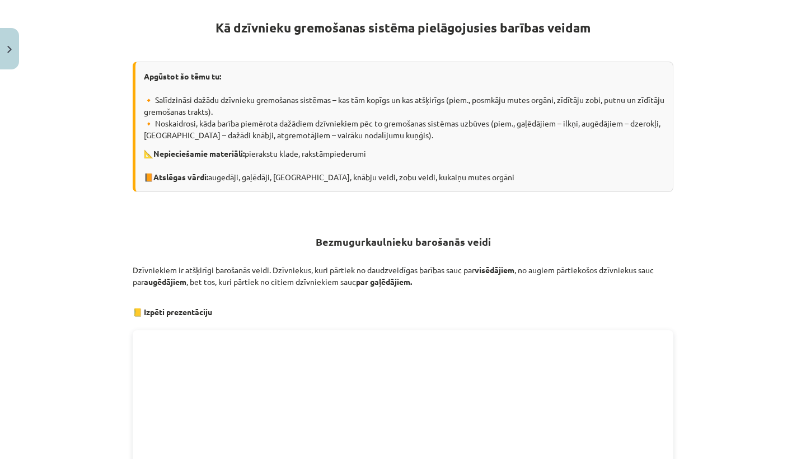
scroll to position [590, 0]
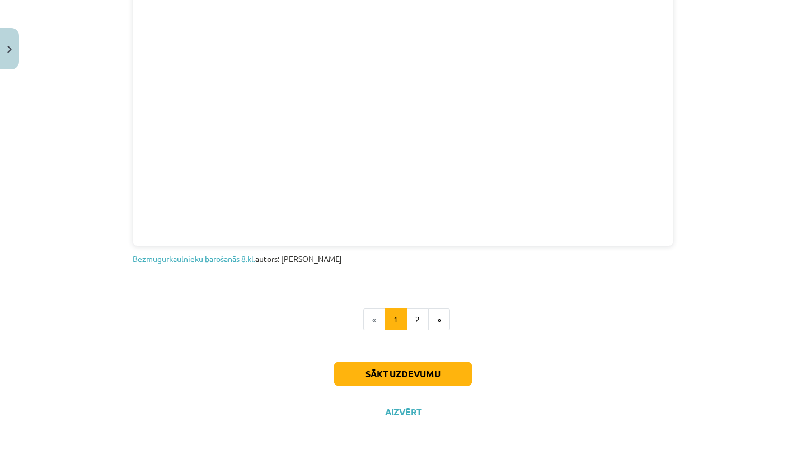
click at [421, 383] on button "Sākt uzdevumu" at bounding box center [403, 374] width 139 height 25
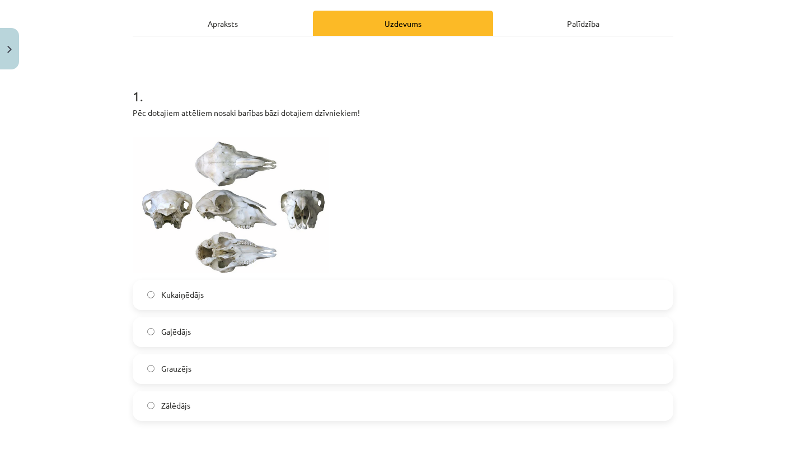
scroll to position [160, 0]
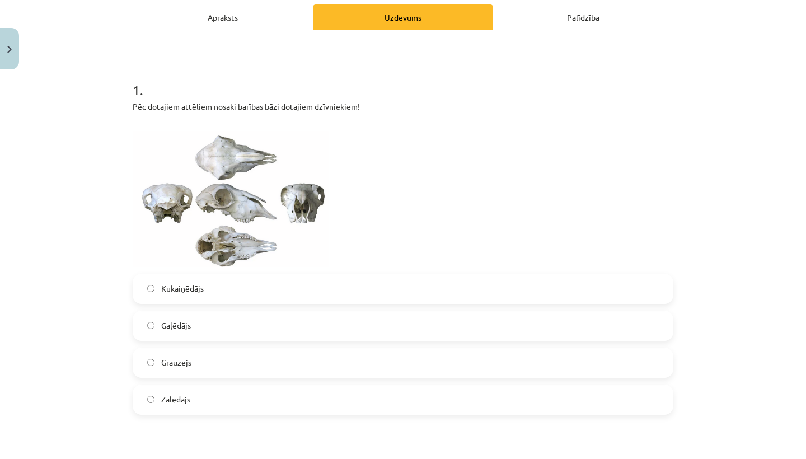
click at [300, 331] on label "Gaļēdājs" at bounding box center [403, 326] width 539 height 28
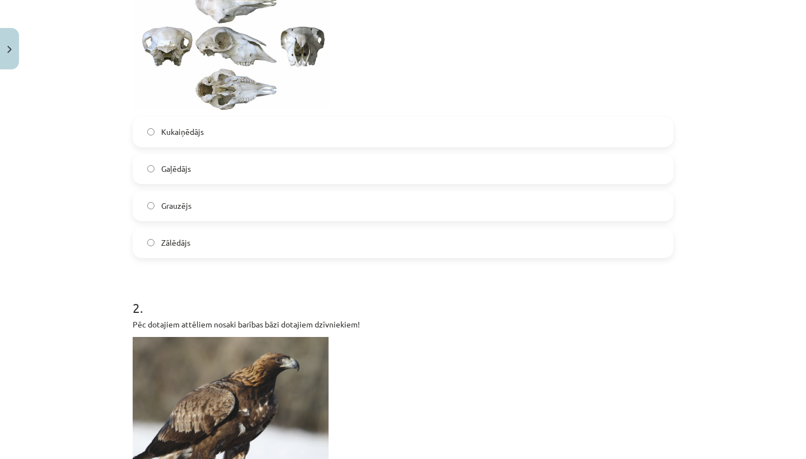
scroll to position [344, 0]
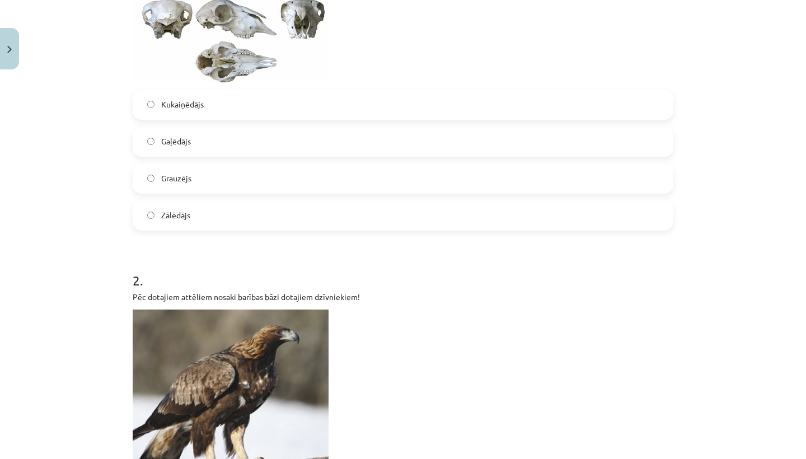
click at [343, 106] on label "Kukaiņēdājs" at bounding box center [403, 105] width 539 height 28
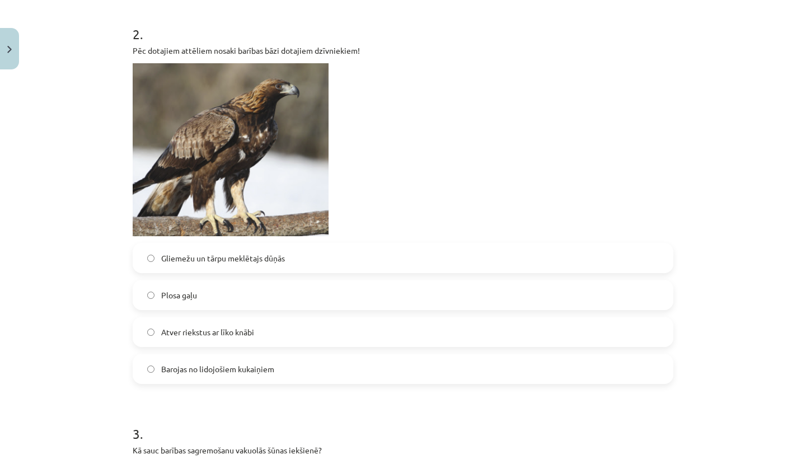
scroll to position [599, 0]
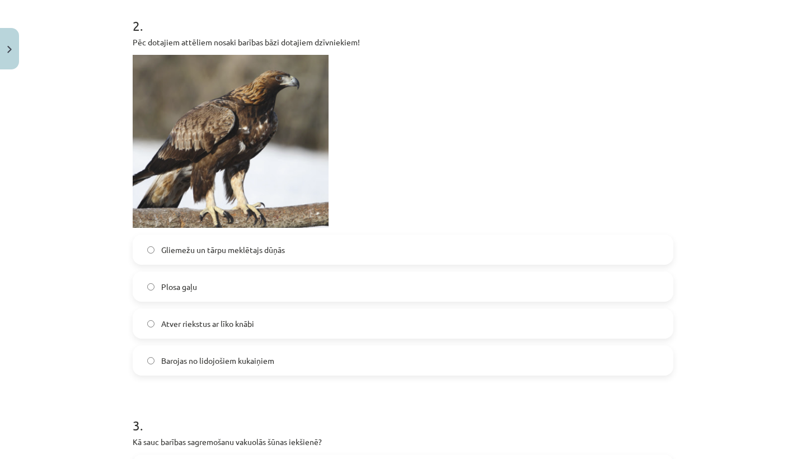
click at [310, 281] on label "Plosa gaļu" at bounding box center [403, 287] width 539 height 28
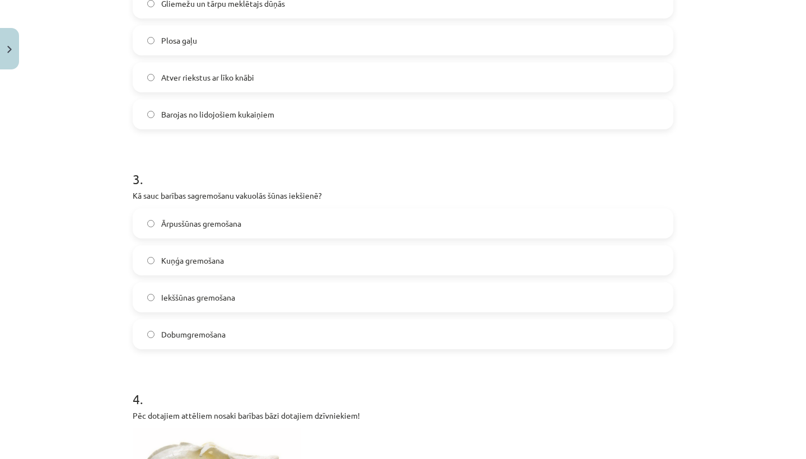
scroll to position [849, 0]
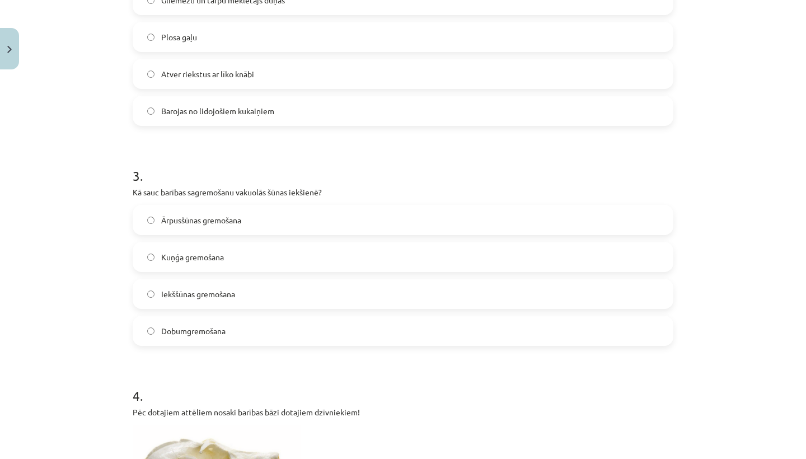
click at [271, 324] on label "Dobumgremošana" at bounding box center [403, 331] width 539 height 28
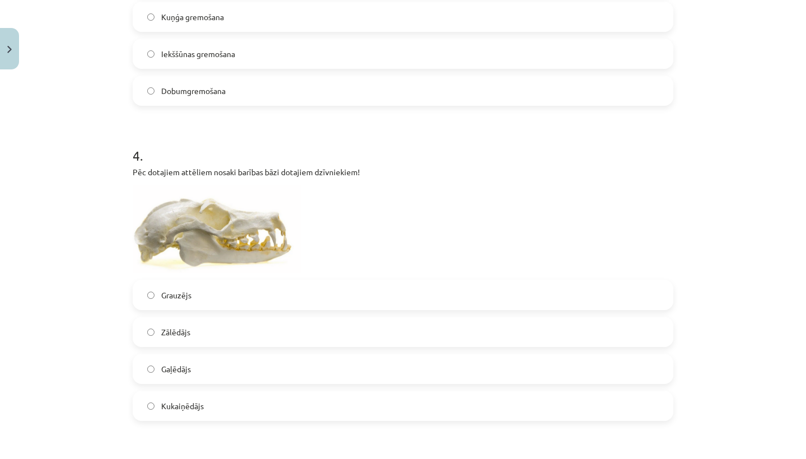
scroll to position [1132, 0]
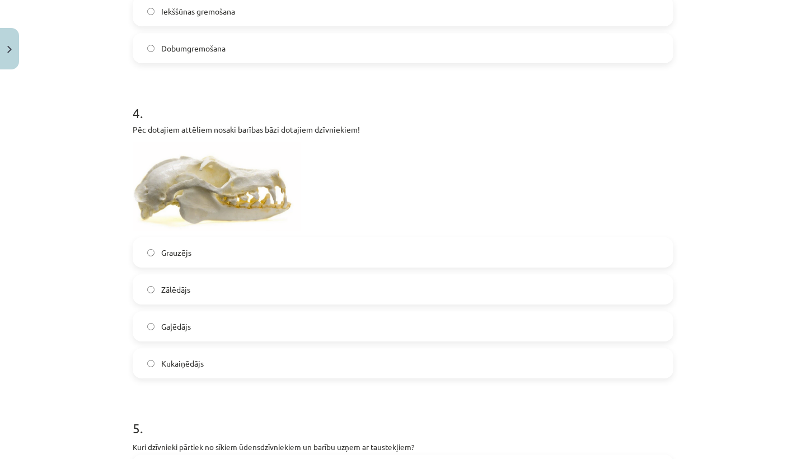
click at [281, 245] on label "Grauzējs" at bounding box center [403, 253] width 539 height 28
click at [246, 331] on label "Gaļēdājs" at bounding box center [403, 326] width 539 height 28
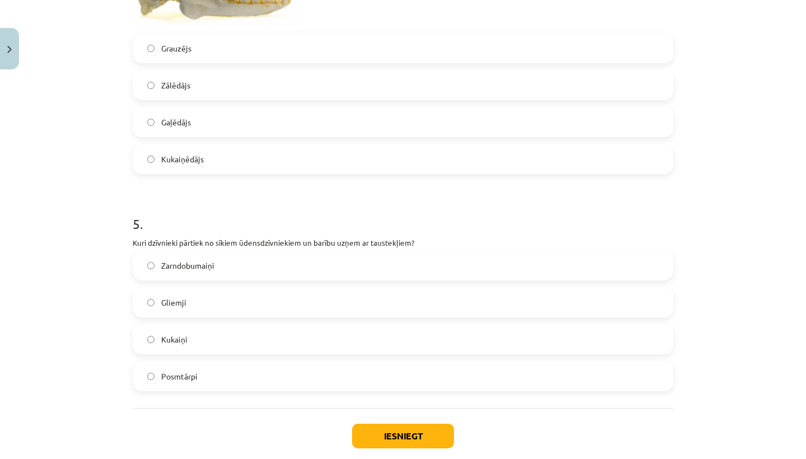
scroll to position [1338, 0]
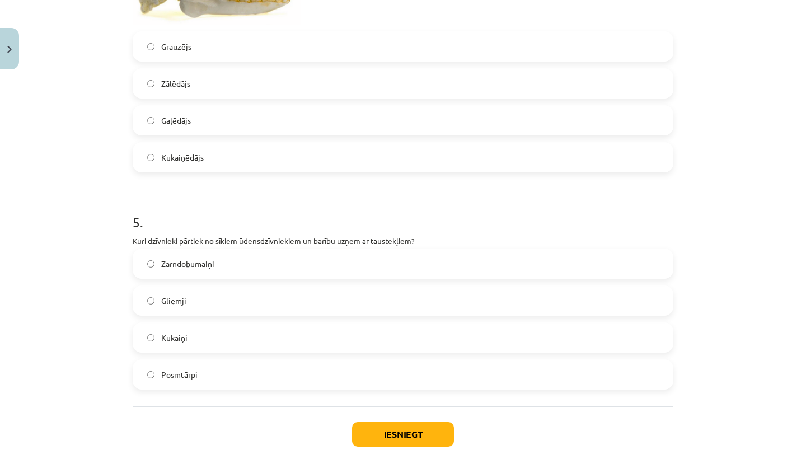
click at [225, 267] on label "Zarndobumaiņi" at bounding box center [403, 264] width 539 height 28
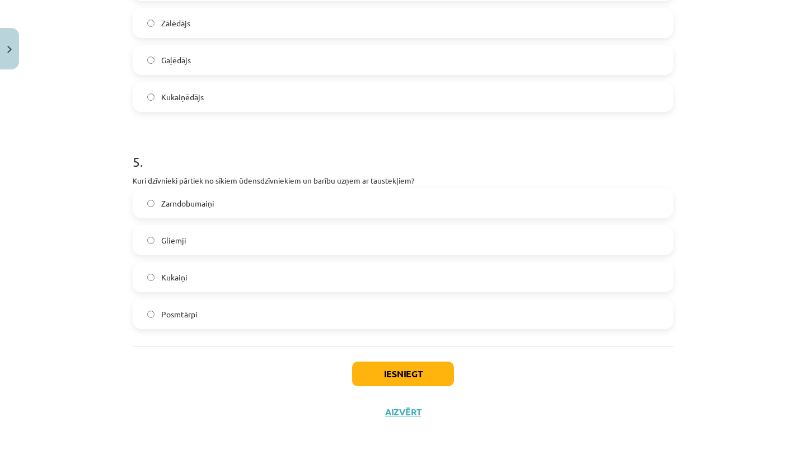
scroll to position [1400, 0]
click at [388, 373] on button "Iesniegt" at bounding box center [403, 374] width 102 height 25
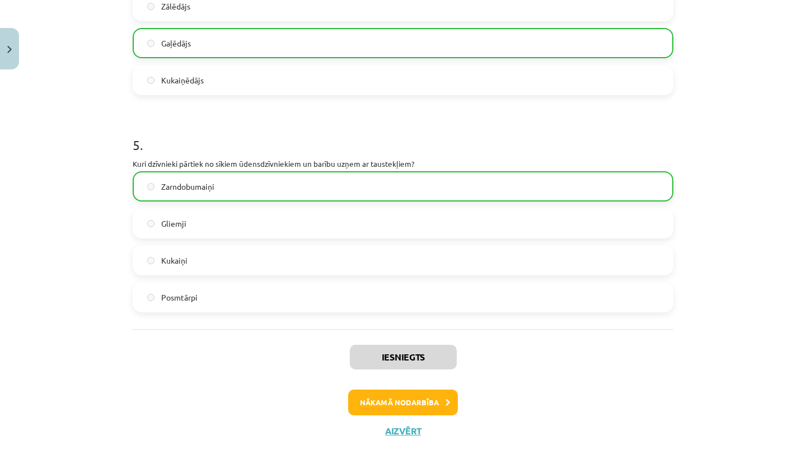
scroll to position [1435, 0]
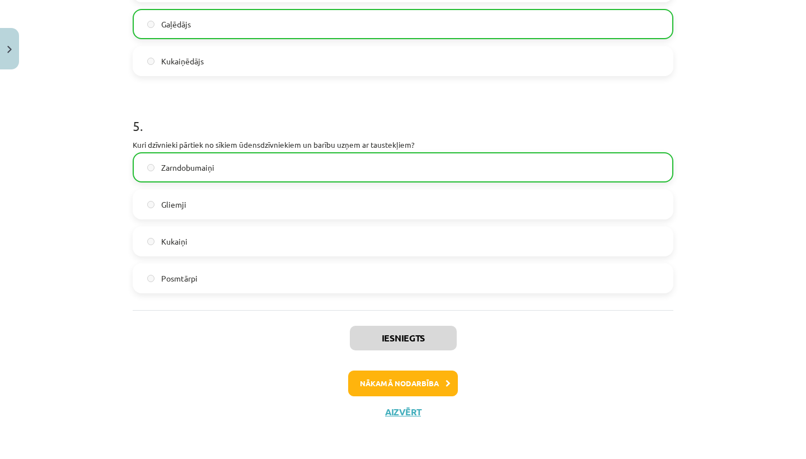
click at [375, 380] on button "Nākamā nodarbība" at bounding box center [403, 384] width 110 height 26
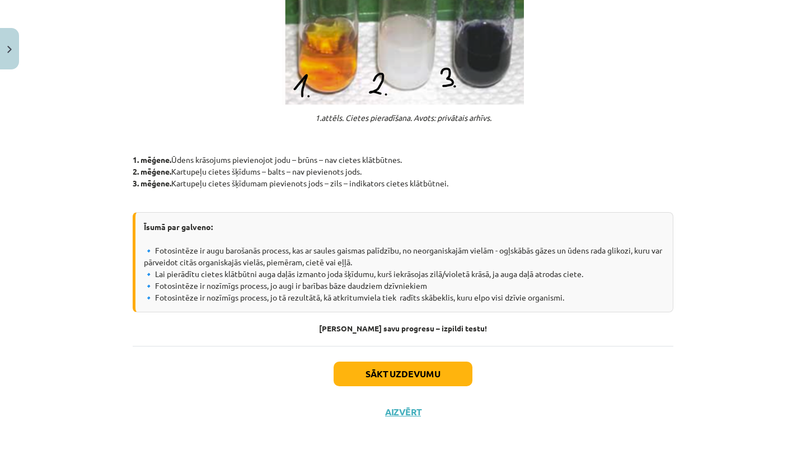
scroll to position [942, 0]
click at [398, 413] on button "Aizvērt" at bounding box center [403, 412] width 43 height 11
